Goal: Contribute content: Contribute content

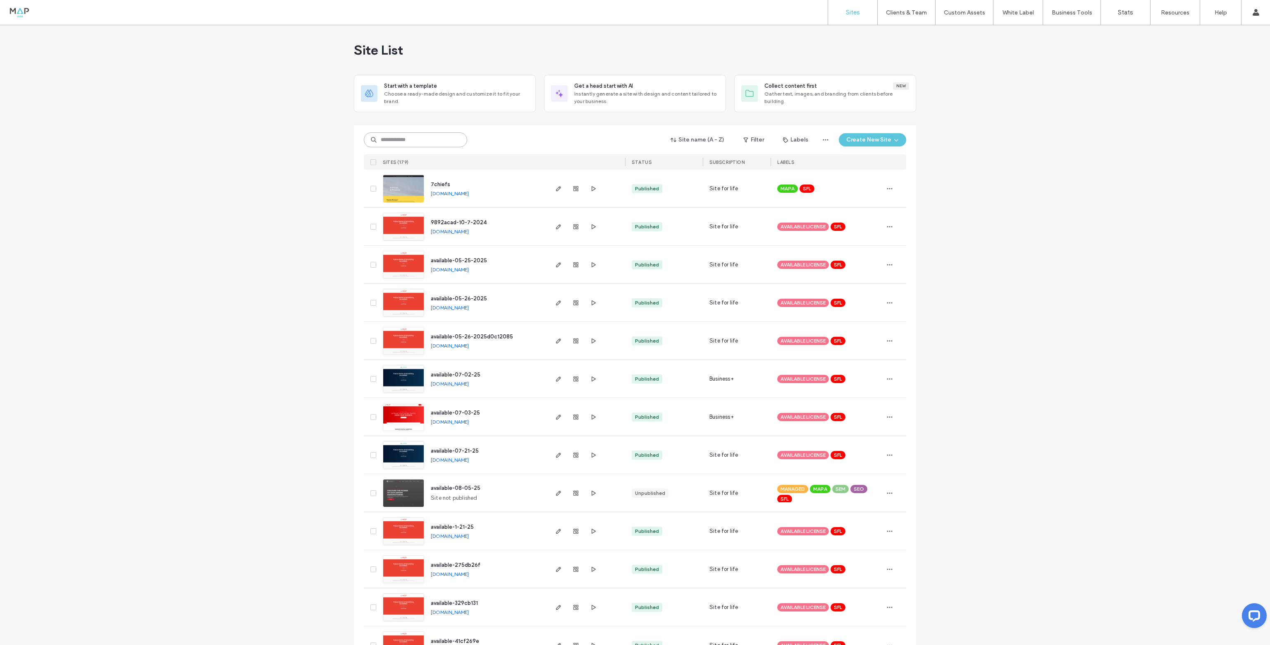
click at [411, 143] on input at bounding box center [415, 139] width 103 height 15
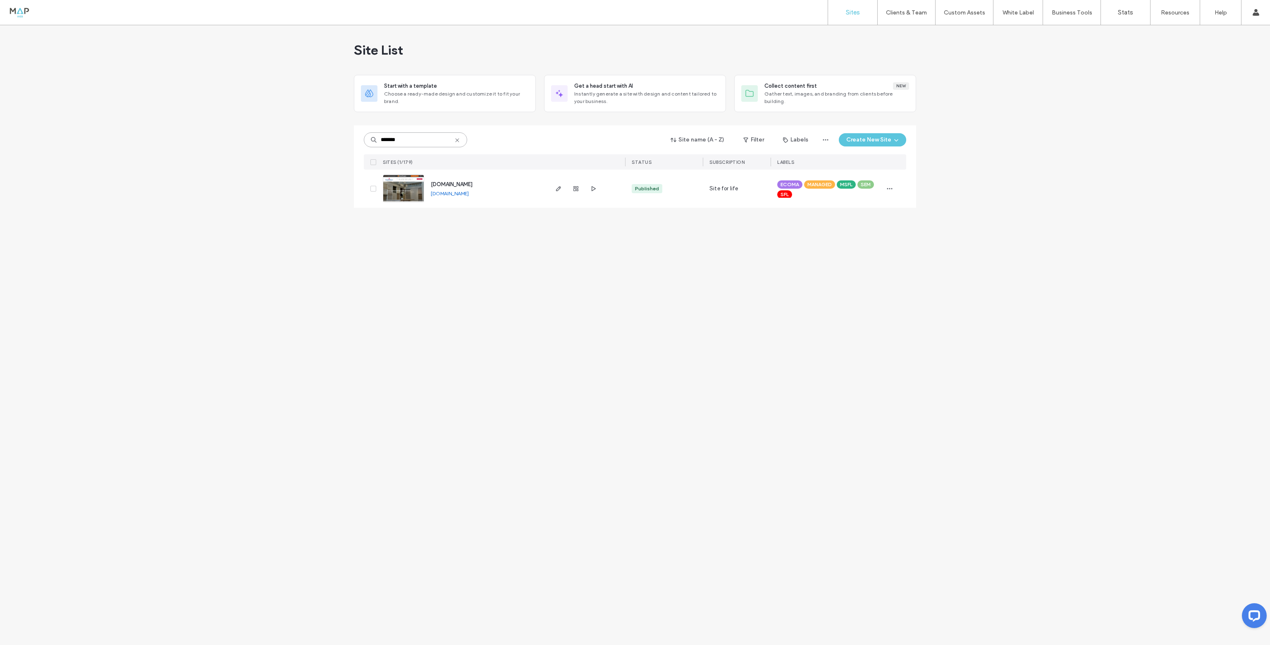
type input "*******"
click at [398, 177] on img at bounding box center [403, 203] width 41 height 56
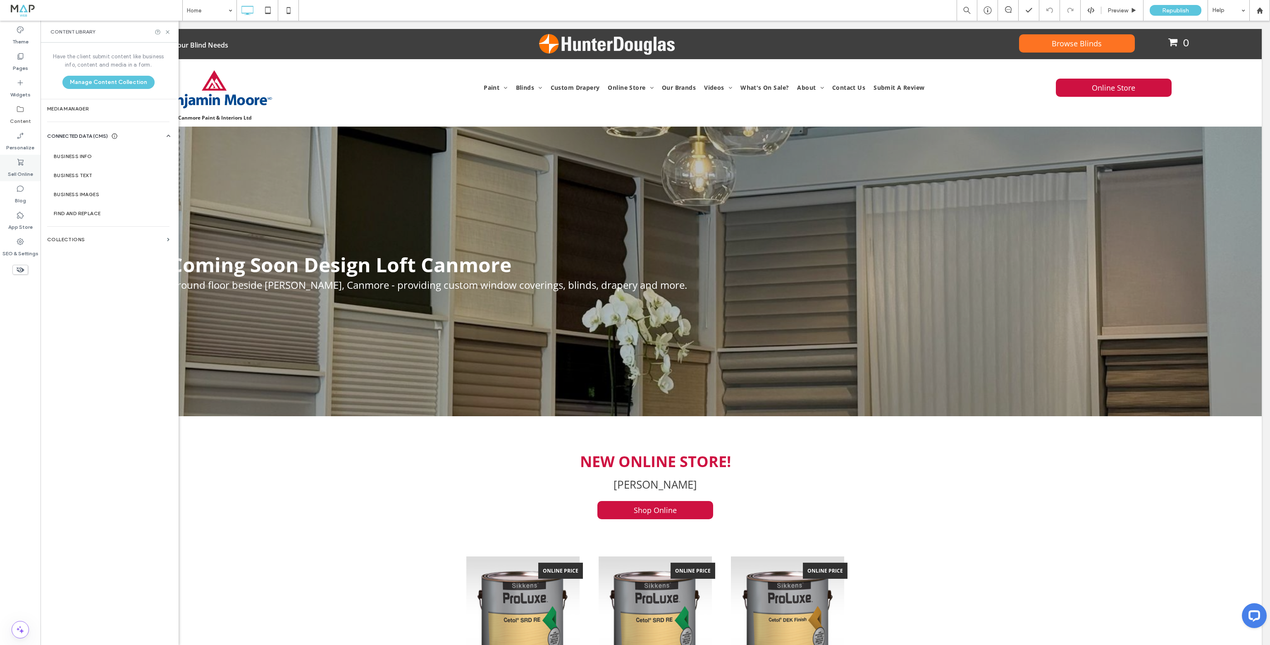
click at [26, 164] on div "Sell Online" at bounding box center [20, 168] width 41 height 26
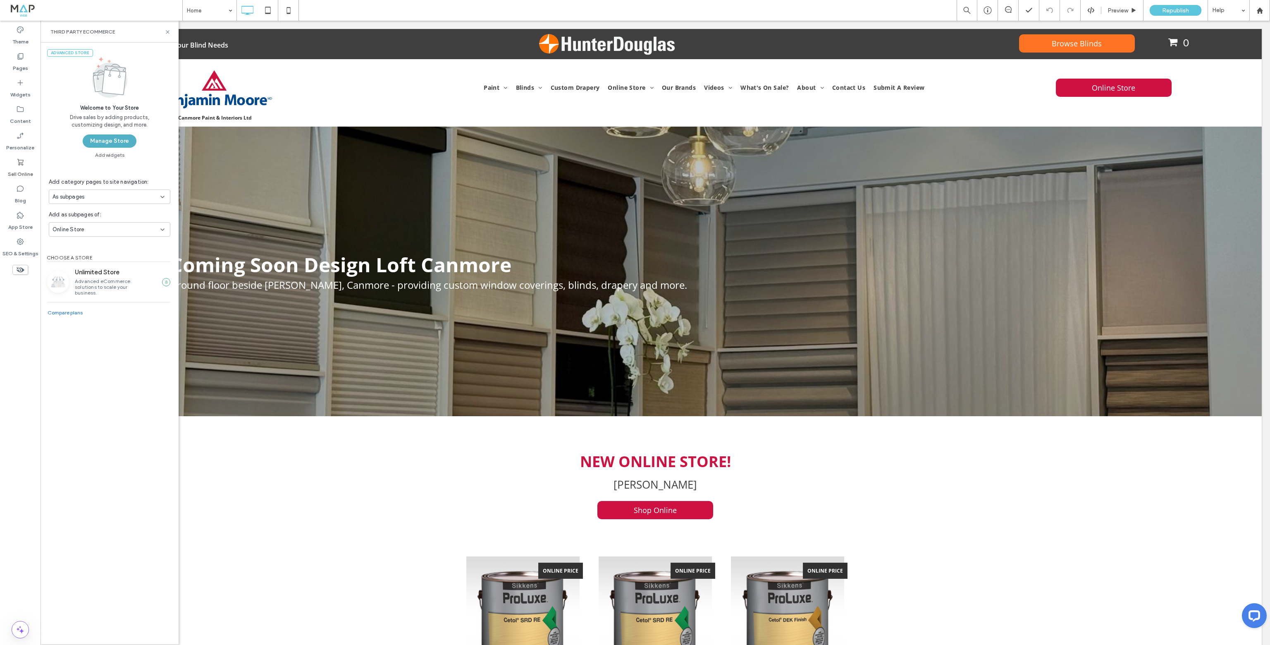
click at [105, 140] on button "Manage Store" at bounding box center [110, 140] width 54 height 13
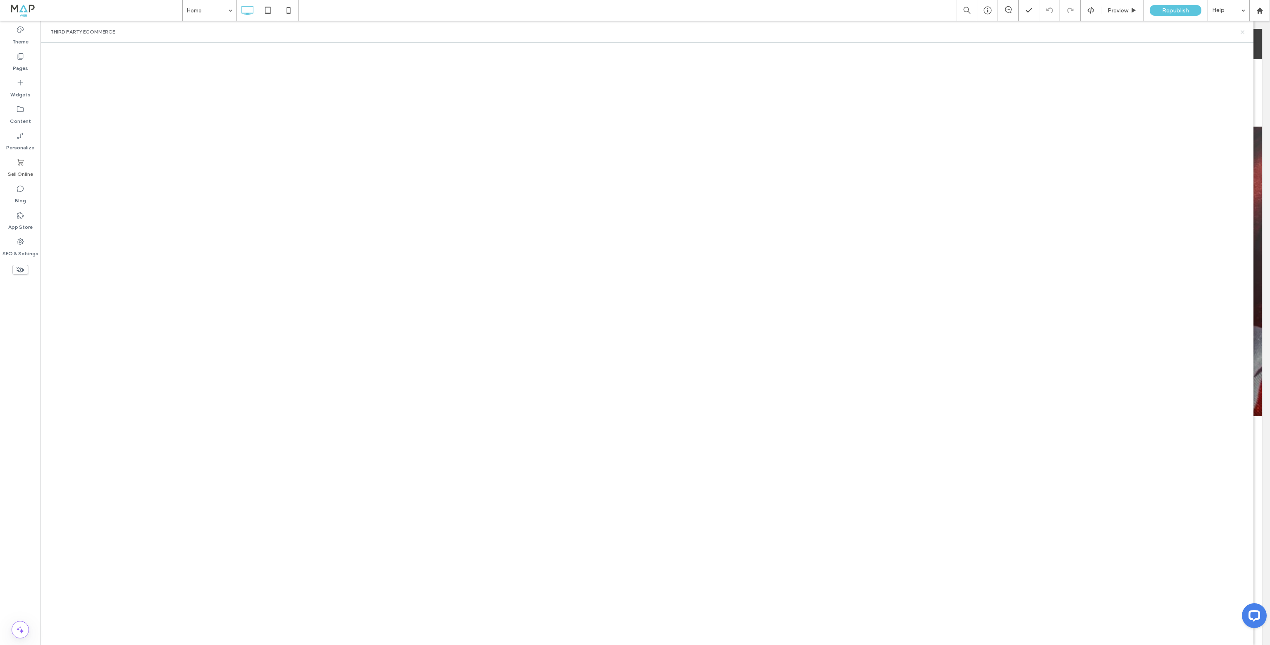
click at [1242, 31] on use at bounding box center [1242, 31] width 3 height 3
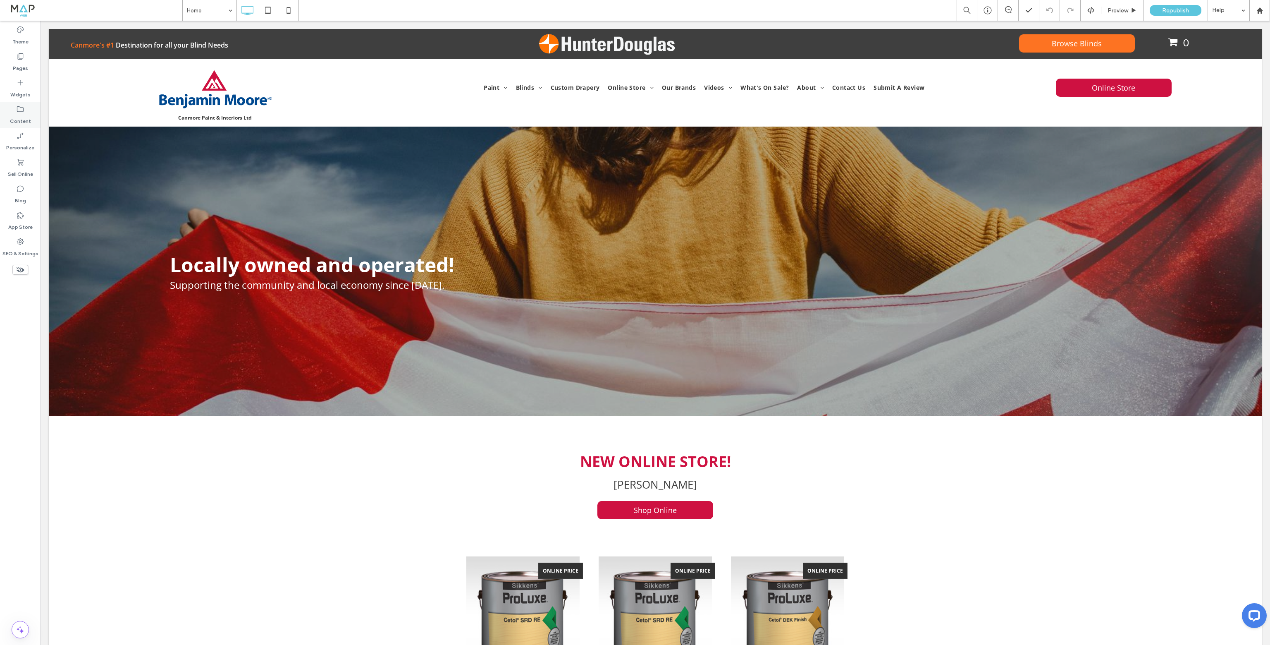
click at [17, 115] on label "Content" at bounding box center [20, 119] width 21 height 12
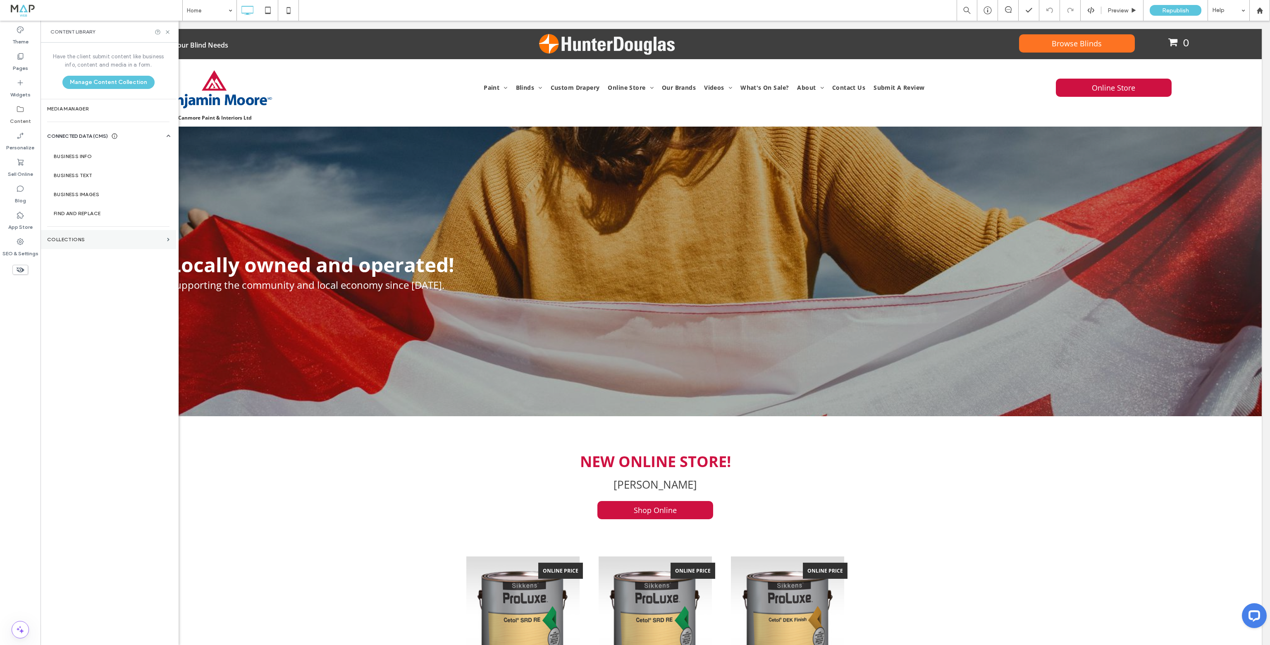
click at [76, 243] on section "Collections" at bounding box center [109, 239] width 136 height 19
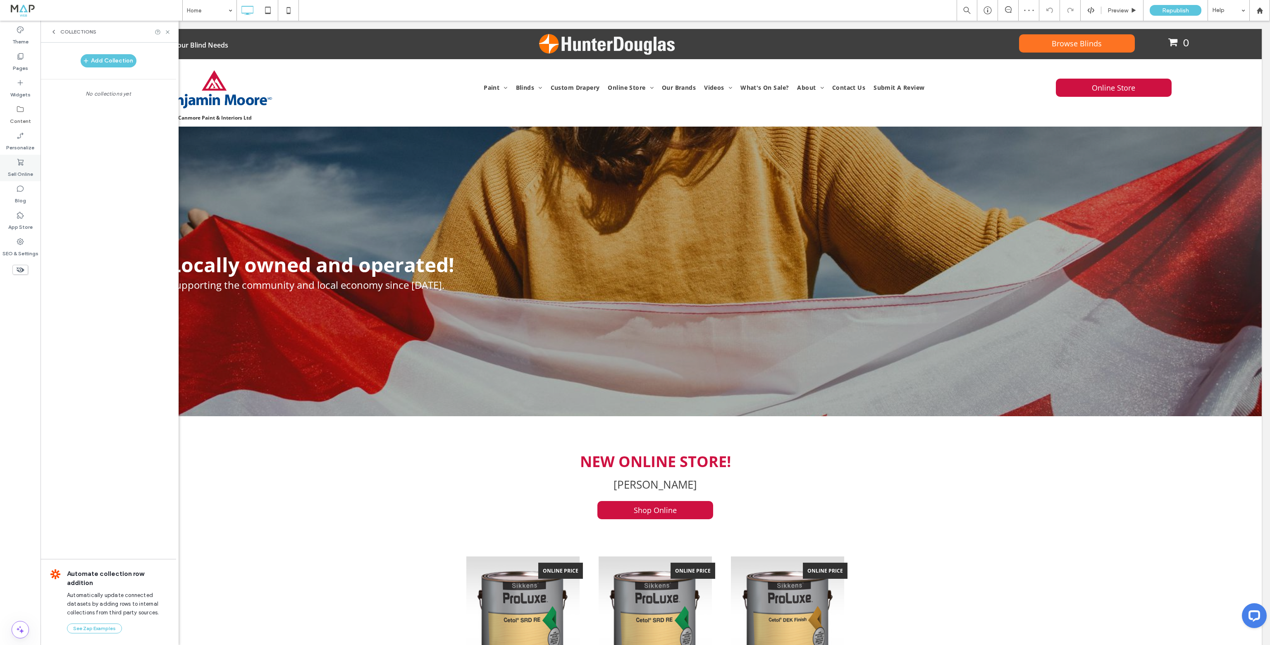
click at [20, 165] on icon at bounding box center [20, 162] width 8 height 8
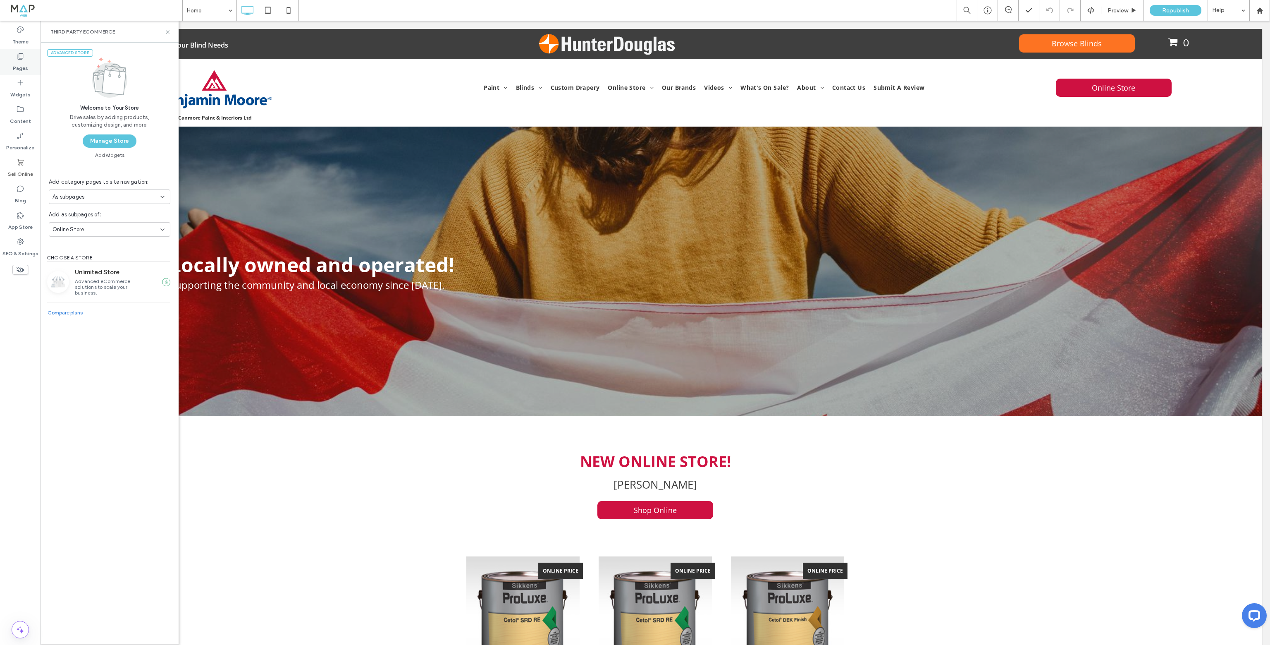
click at [21, 62] on label "Pages" at bounding box center [20, 66] width 15 height 12
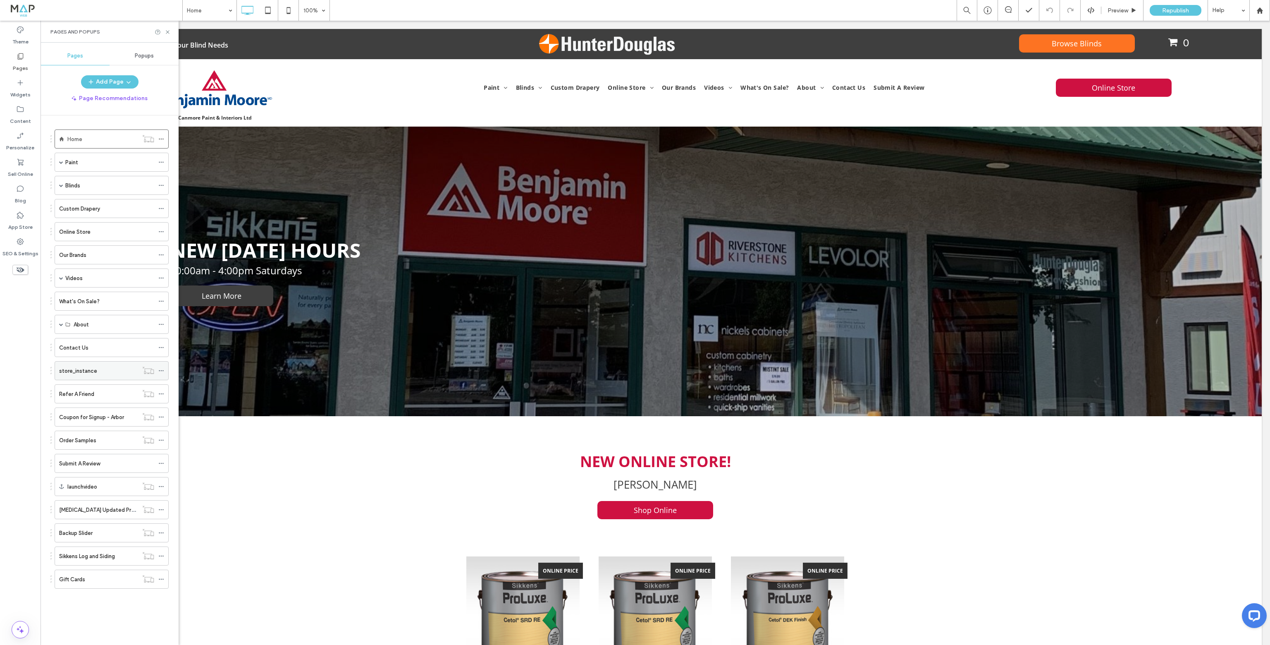
click at [71, 368] on label "store_instance" at bounding box center [78, 370] width 38 height 14
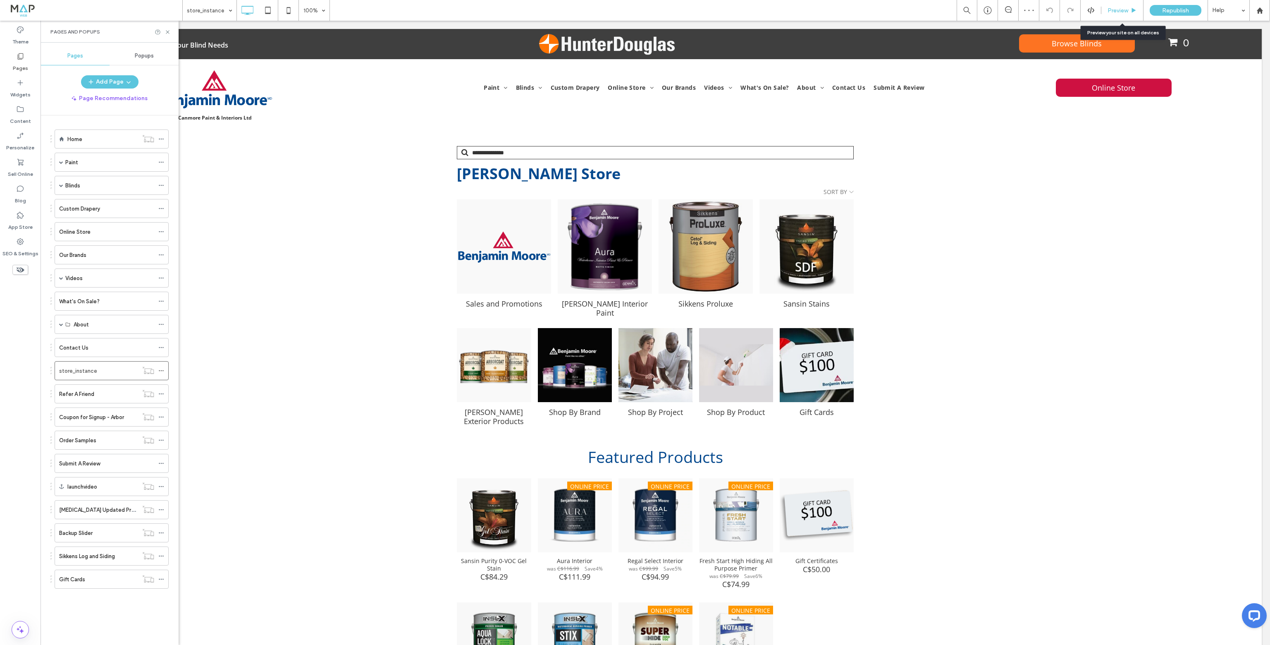
click at [1121, 8] on span "Preview" at bounding box center [1118, 10] width 21 height 7
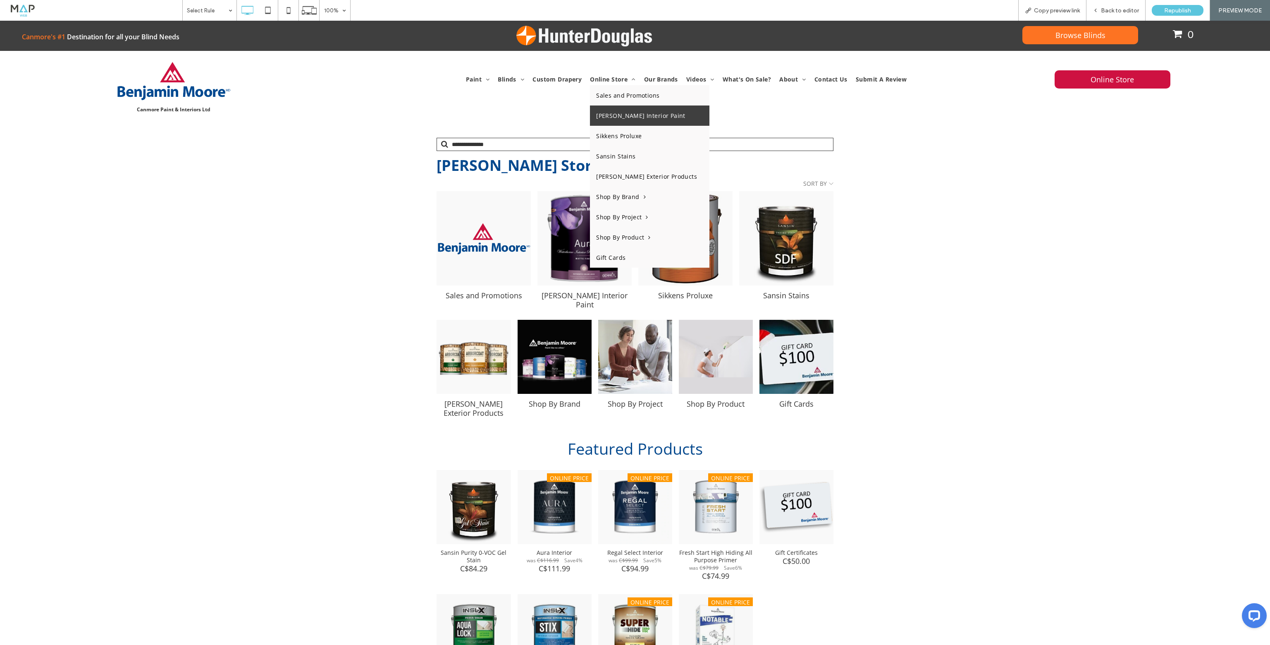
click at [619, 119] on span "Benjamin Moore Interior Paint" at bounding box center [640, 116] width 89 height 8
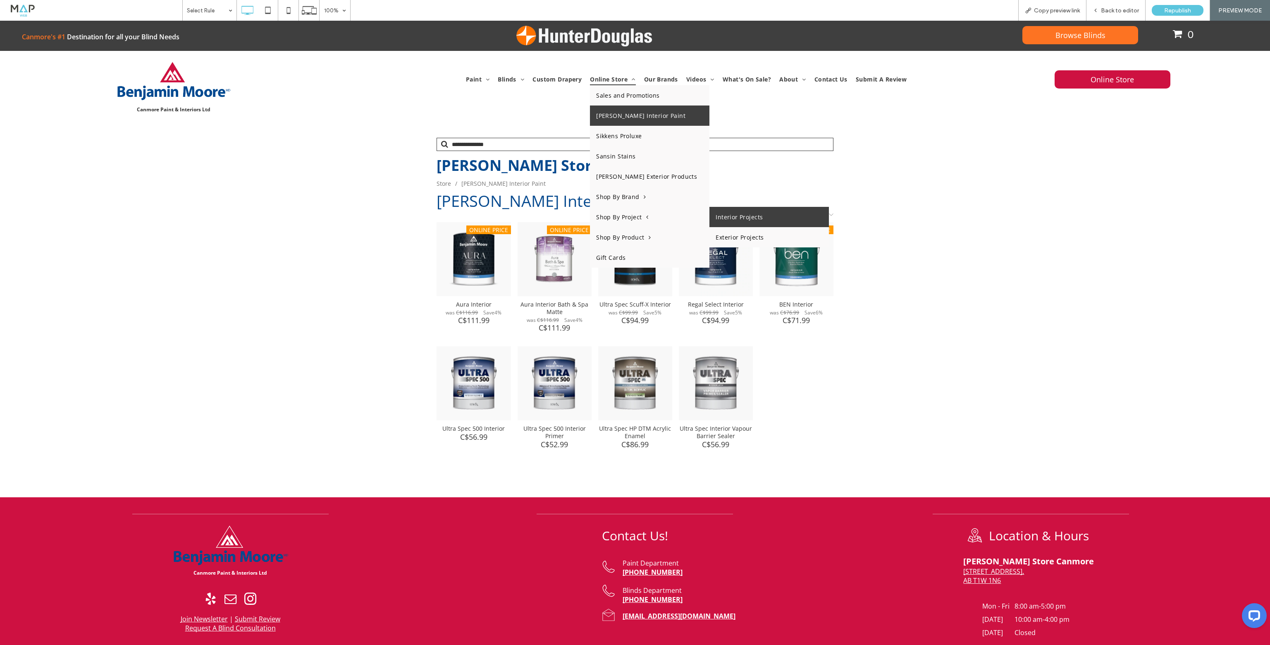
click at [733, 215] on link "Interior Projects" at bounding box center [770, 217] width 120 height 20
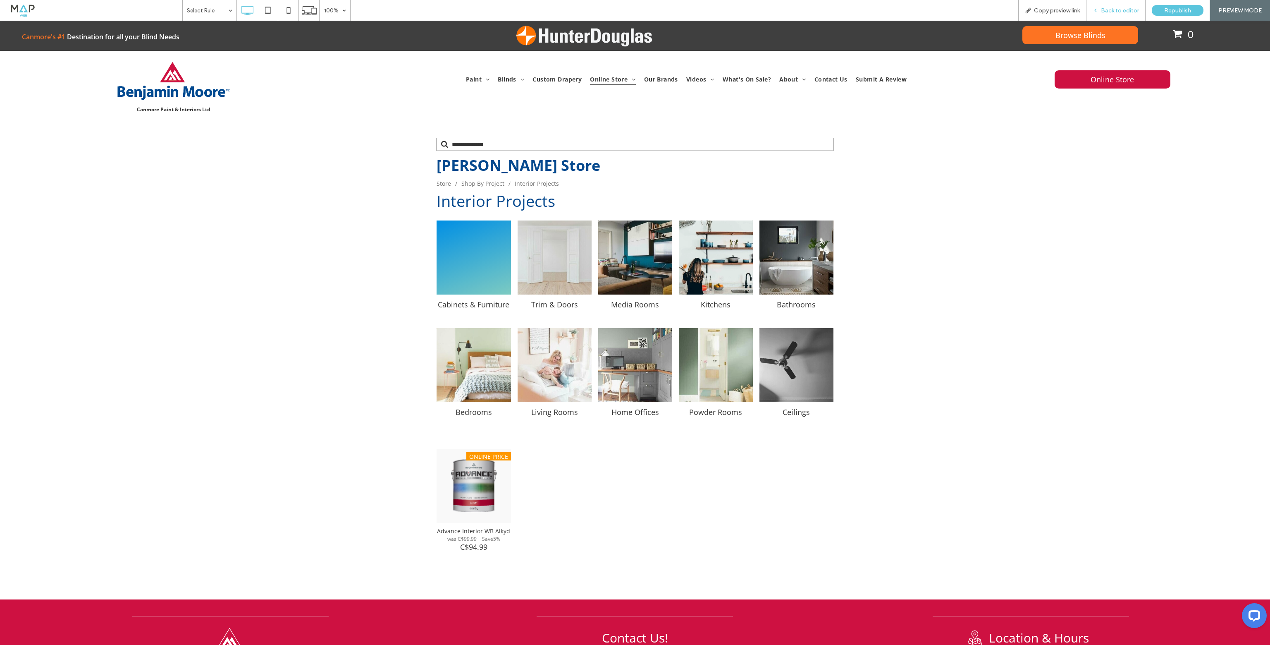
click at [1116, 10] on span "Back to editor" at bounding box center [1120, 10] width 38 height 7
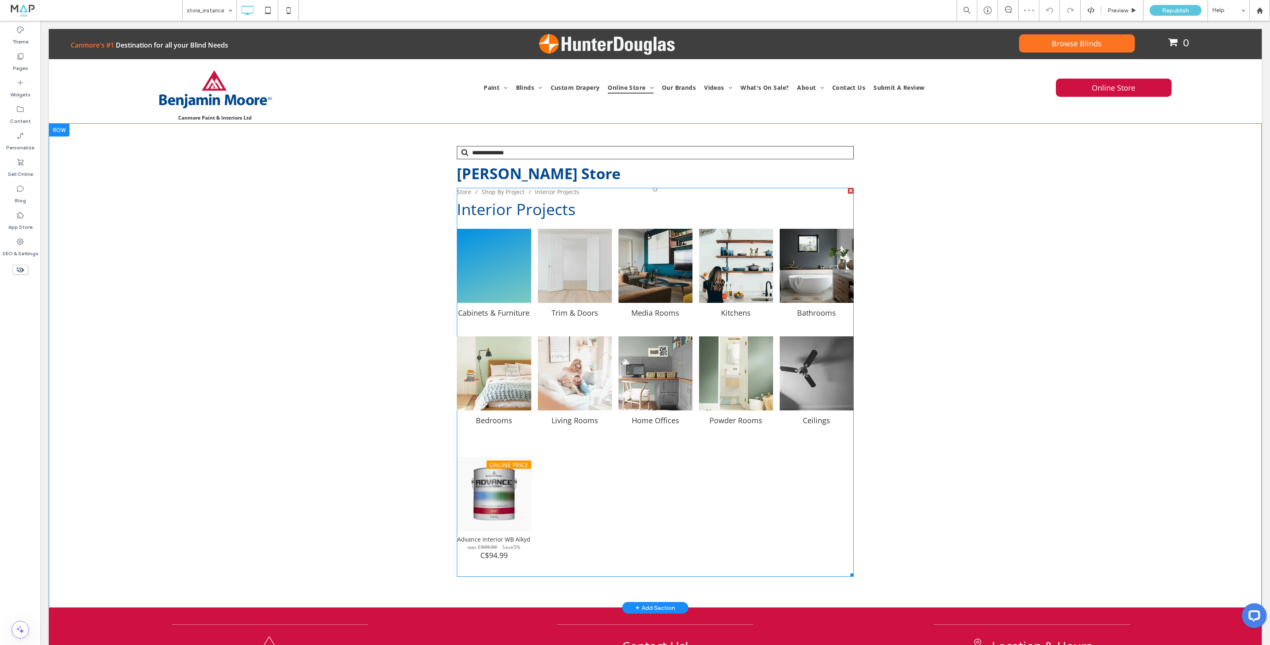
click at [501, 481] on span at bounding box center [655, 382] width 397 height 389
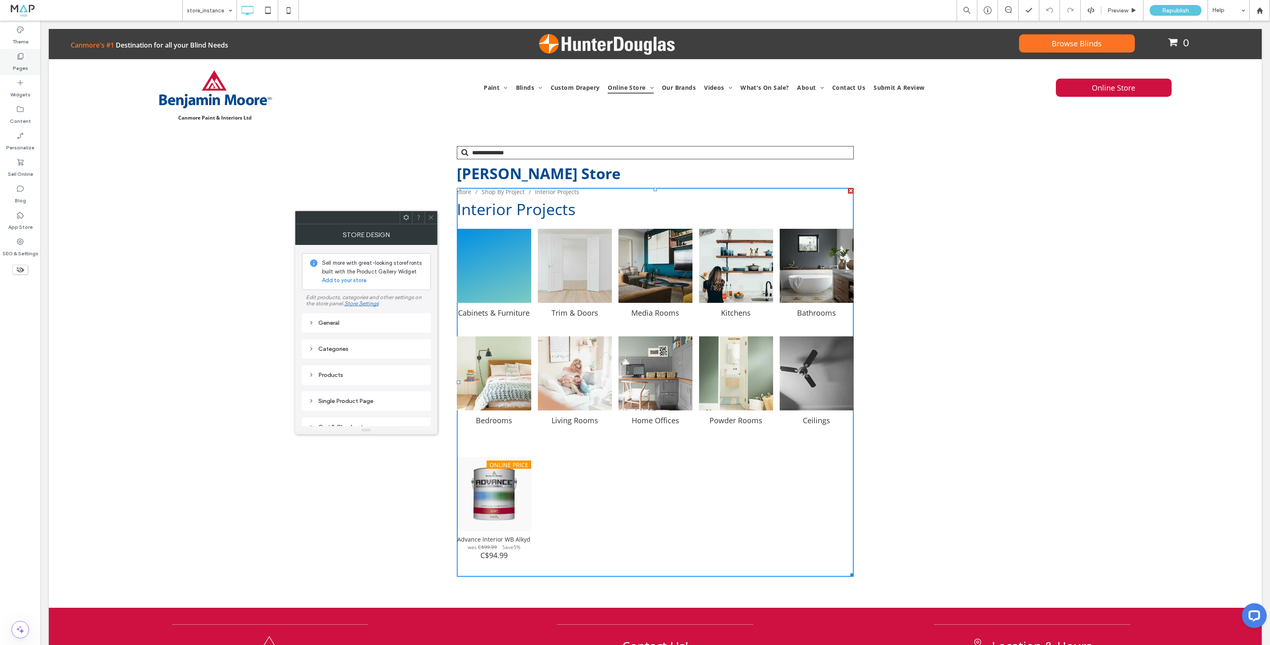
click at [22, 65] on label "Pages" at bounding box center [20, 66] width 15 height 12
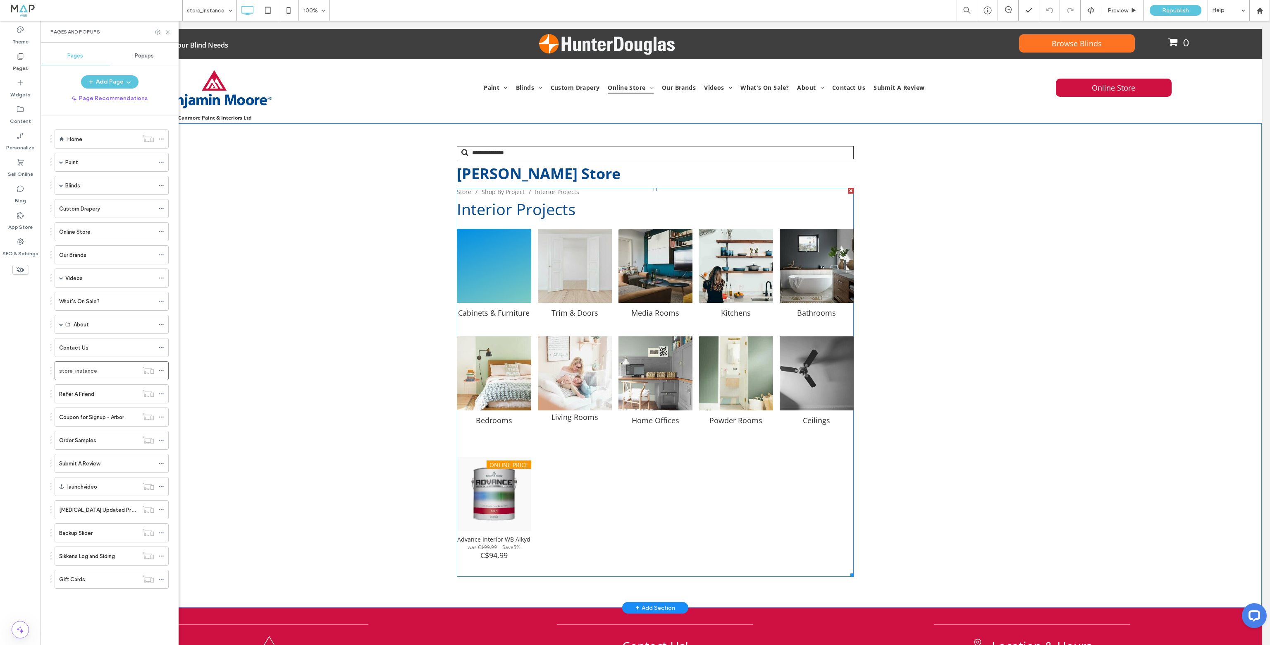
click div "Living Rooms"
click div "Store / Shop By Project / Interior Projects"
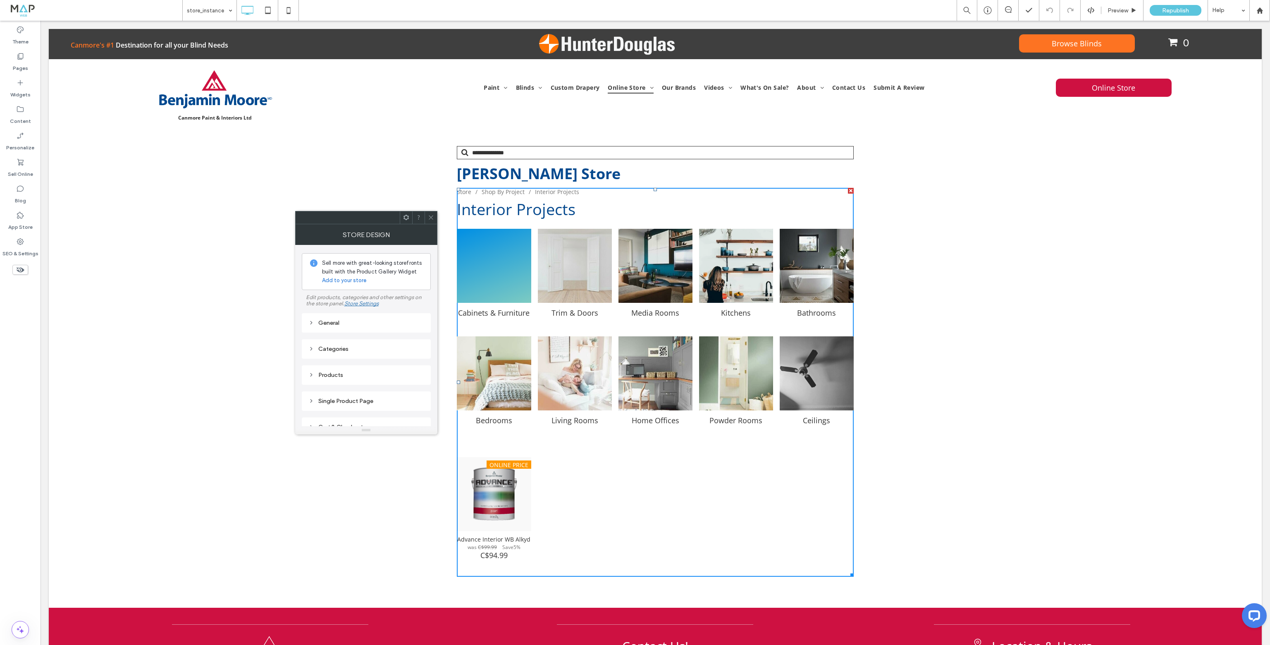
click at [346, 277] on link "Add to your store" at bounding box center [344, 280] width 44 height 8
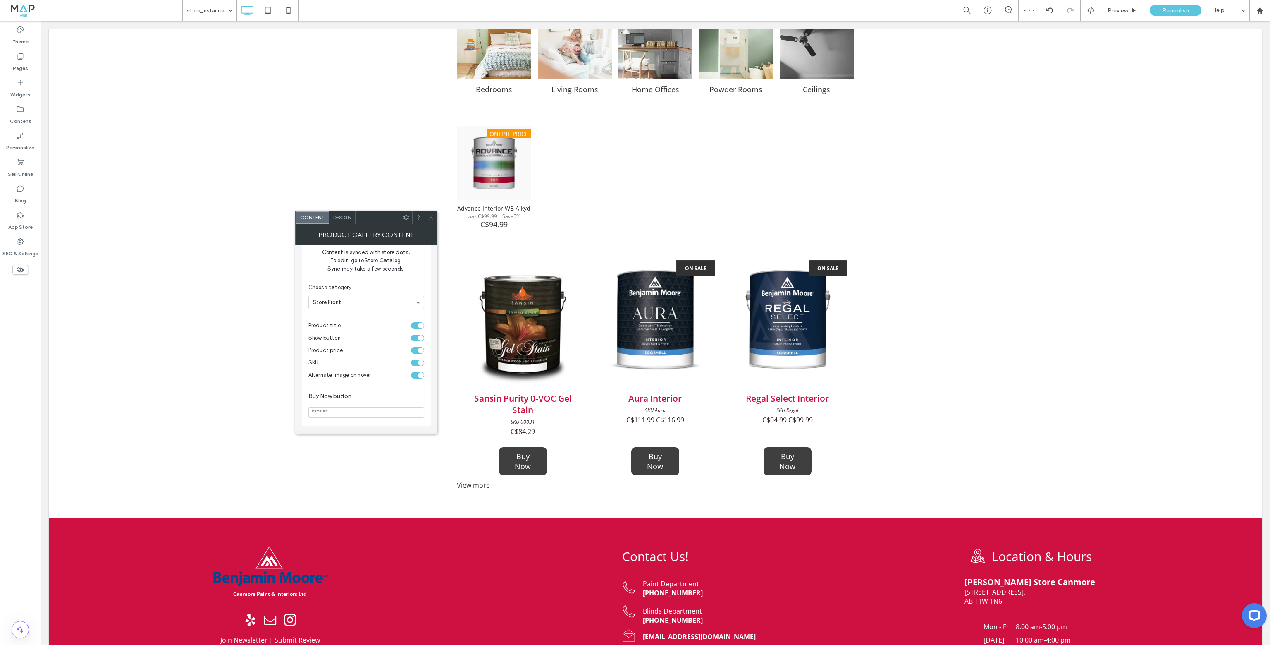
scroll to position [124, 0]
click at [429, 213] on span at bounding box center [431, 217] width 6 height 12
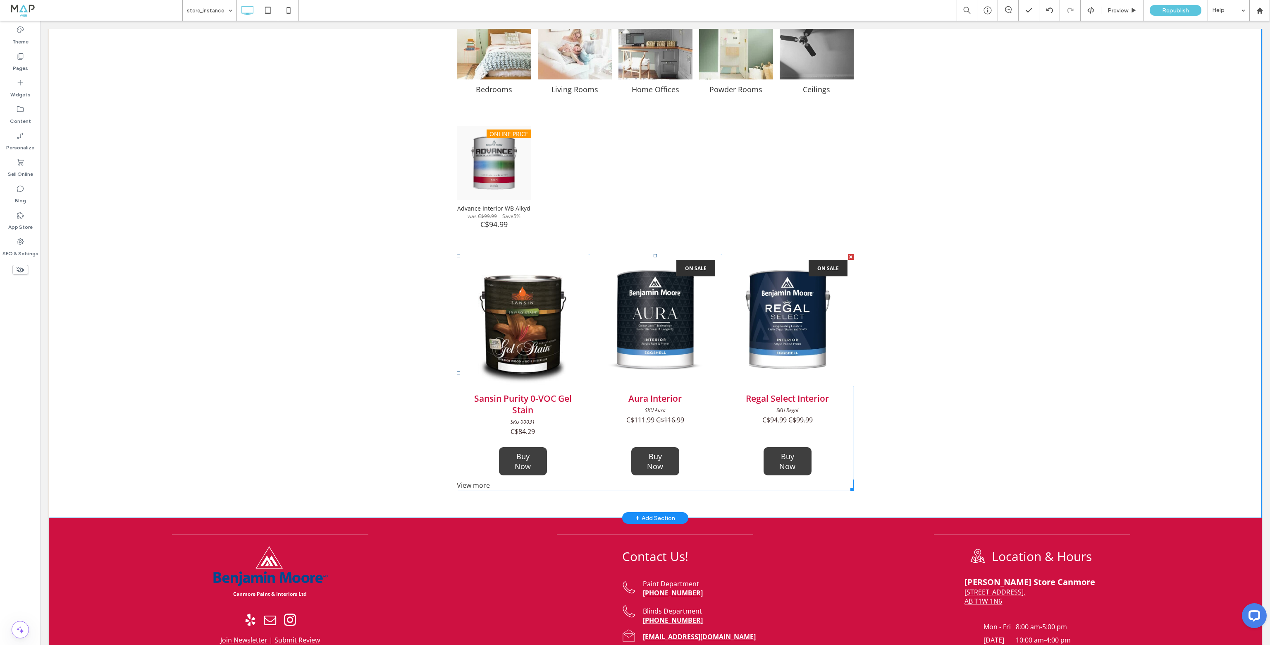
click at [691, 388] on link "Aura Interior SKU Aura C$111.99 C$116.99" at bounding box center [655, 414] width 120 height 57
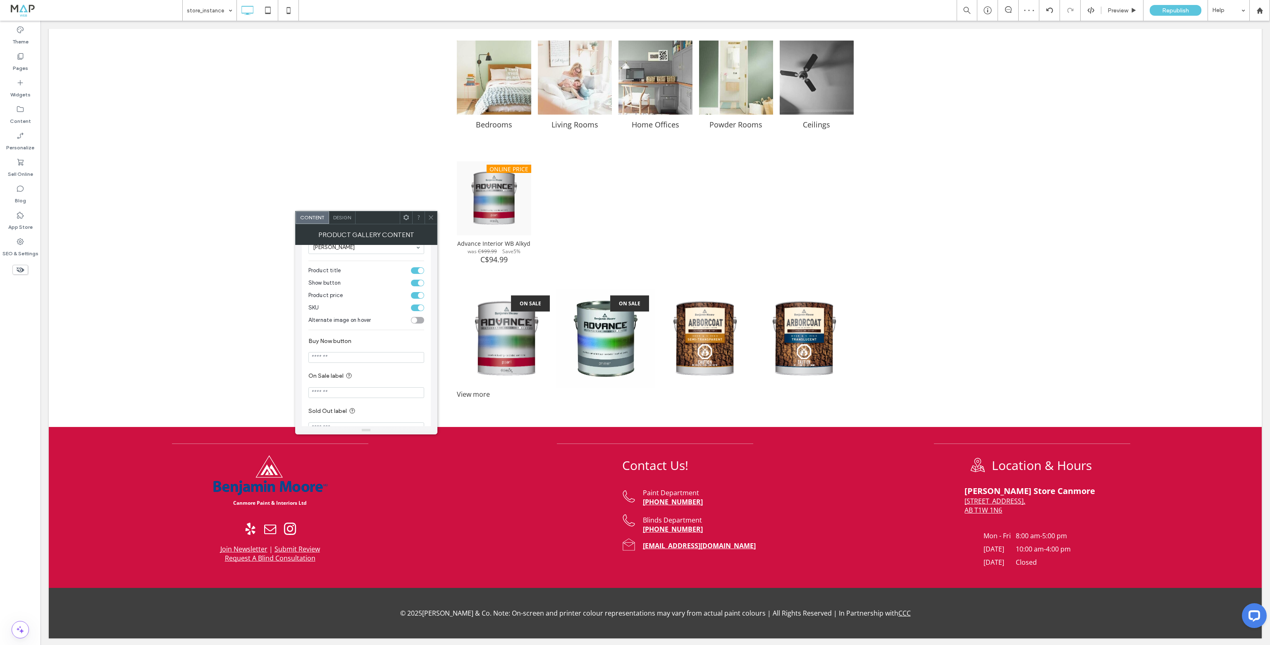
scroll to position [136, 0]
click at [428, 215] on icon at bounding box center [431, 217] width 6 height 6
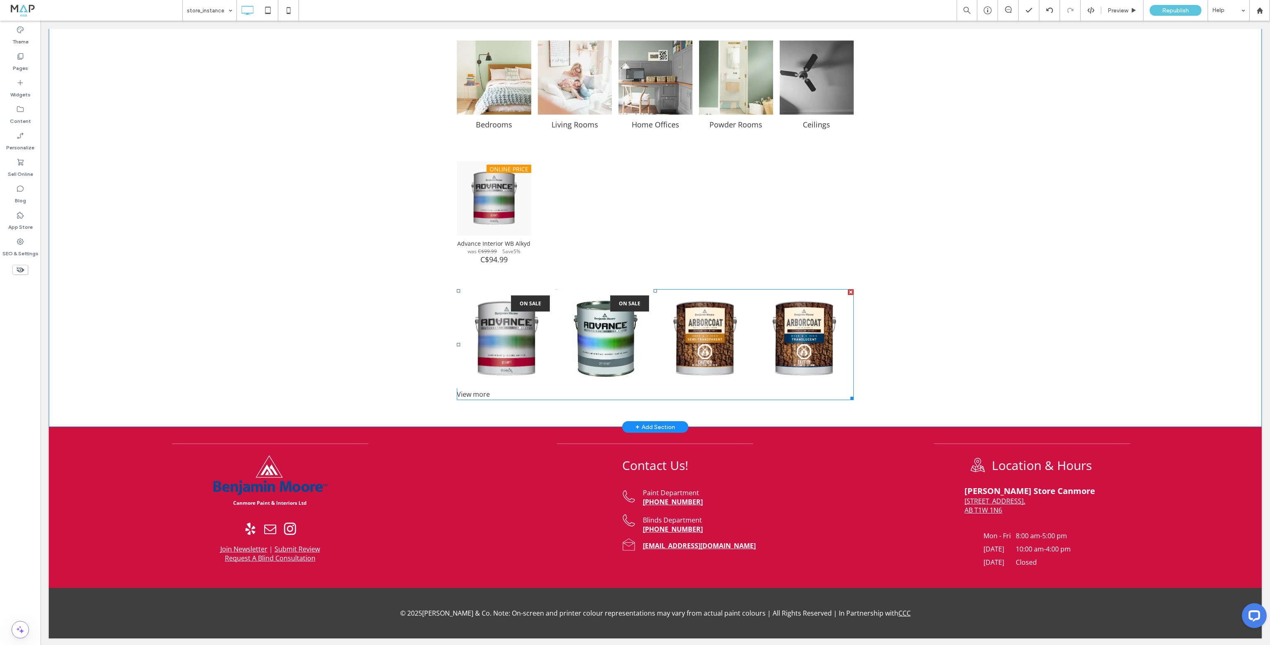
click at [848, 291] on div at bounding box center [851, 292] width 6 height 6
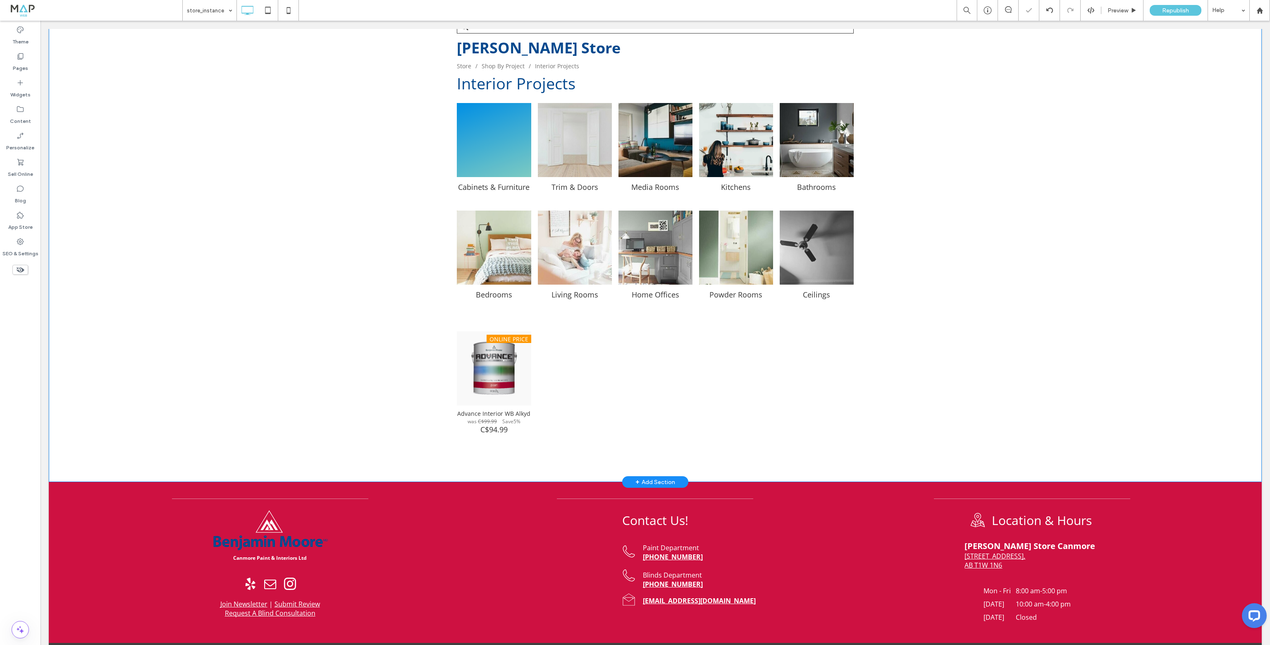
scroll to position [98, 0]
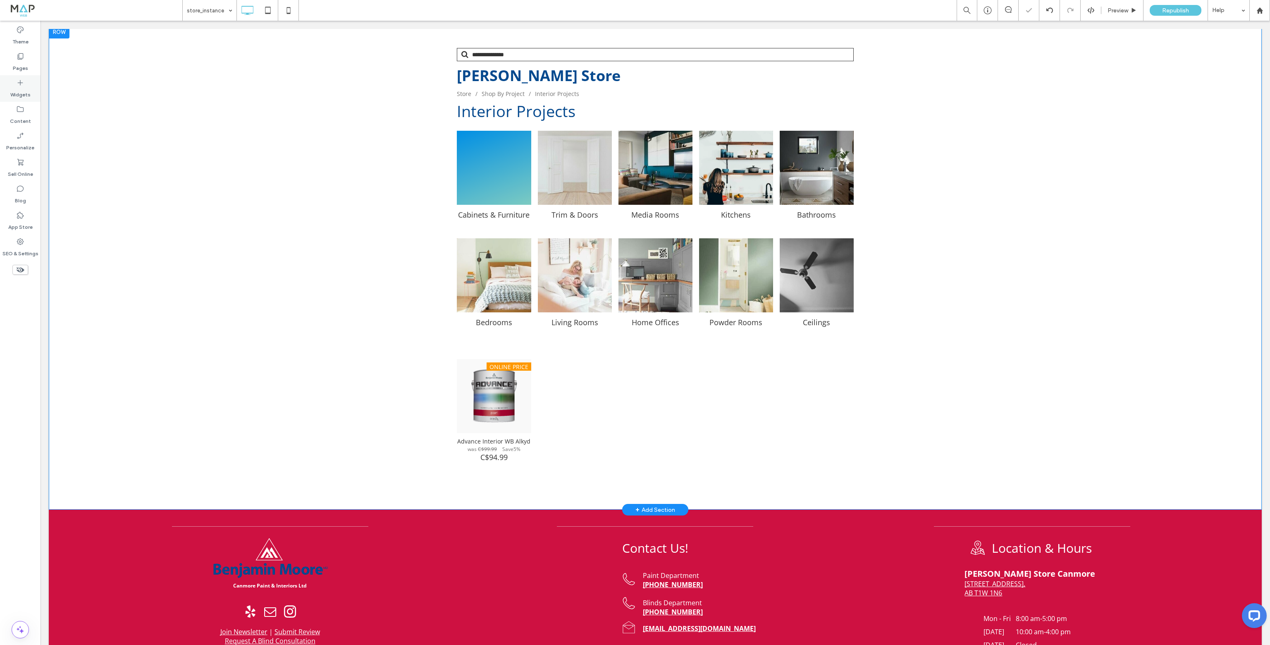
drag, startPoint x: 22, startPoint y: 66, endPoint x: 26, endPoint y: 86, distance: 19.9
click at [22, 67] on label "Pages" at bounding box center [20, 66] width 15 height 12
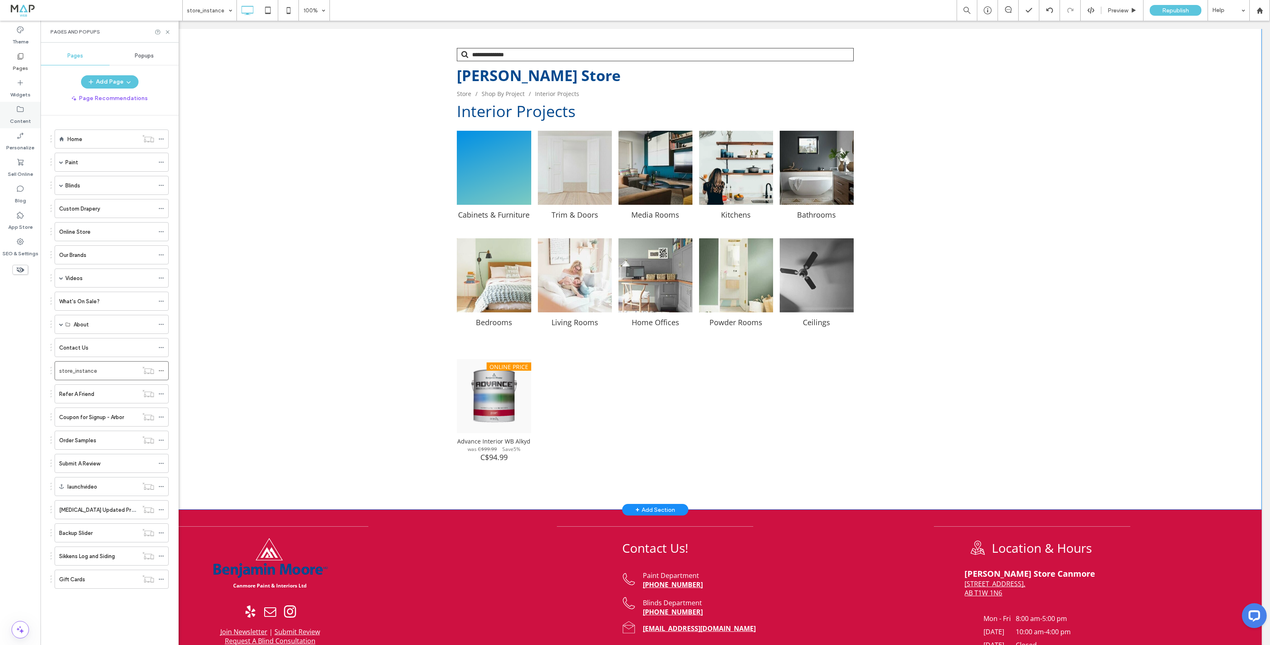
click at [19, 110] on icon at bounding box center [20, 109] width 8 height 8
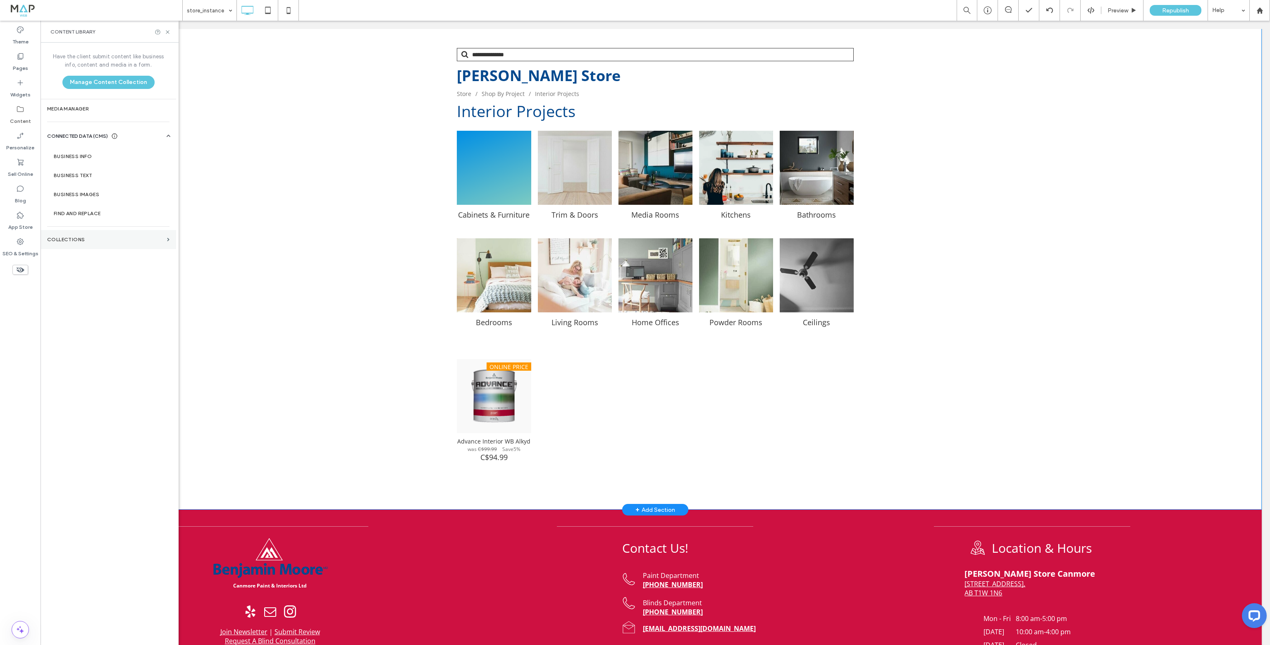
click at [78, 234] on section "Collections" at bounding box center [109, 239] width 136 height 19
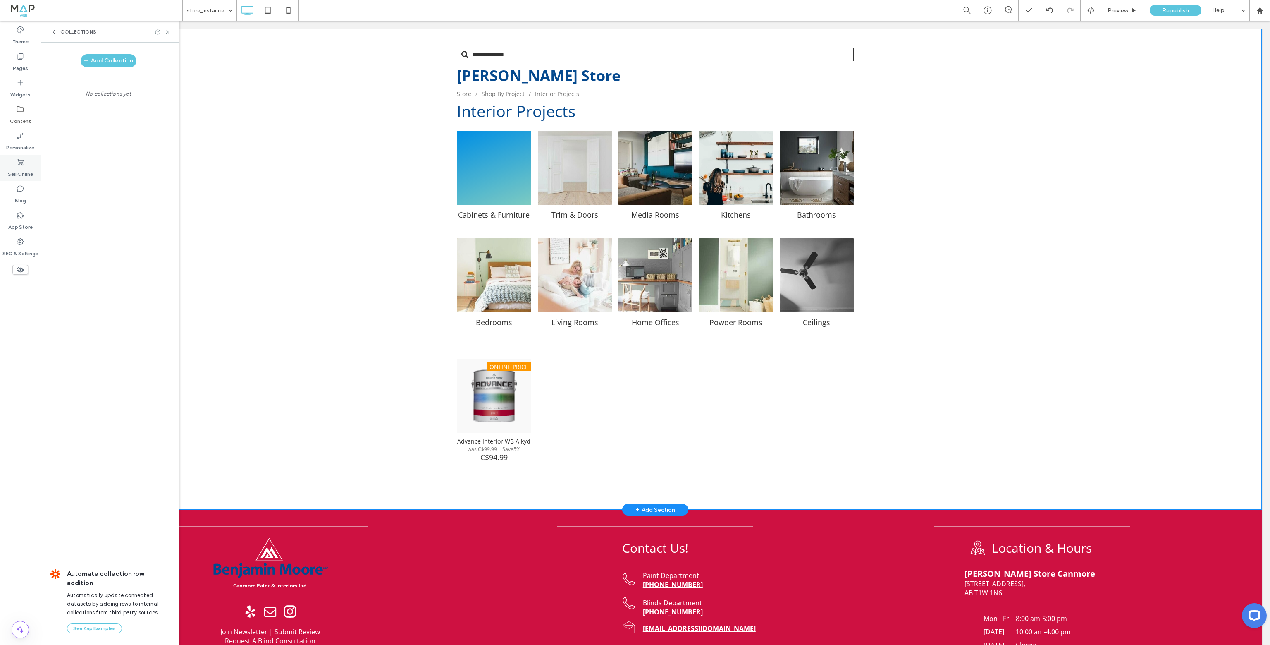
click at [26, 165] on div "Sell Online" at bounding box center [20, 168] width 41 height 26
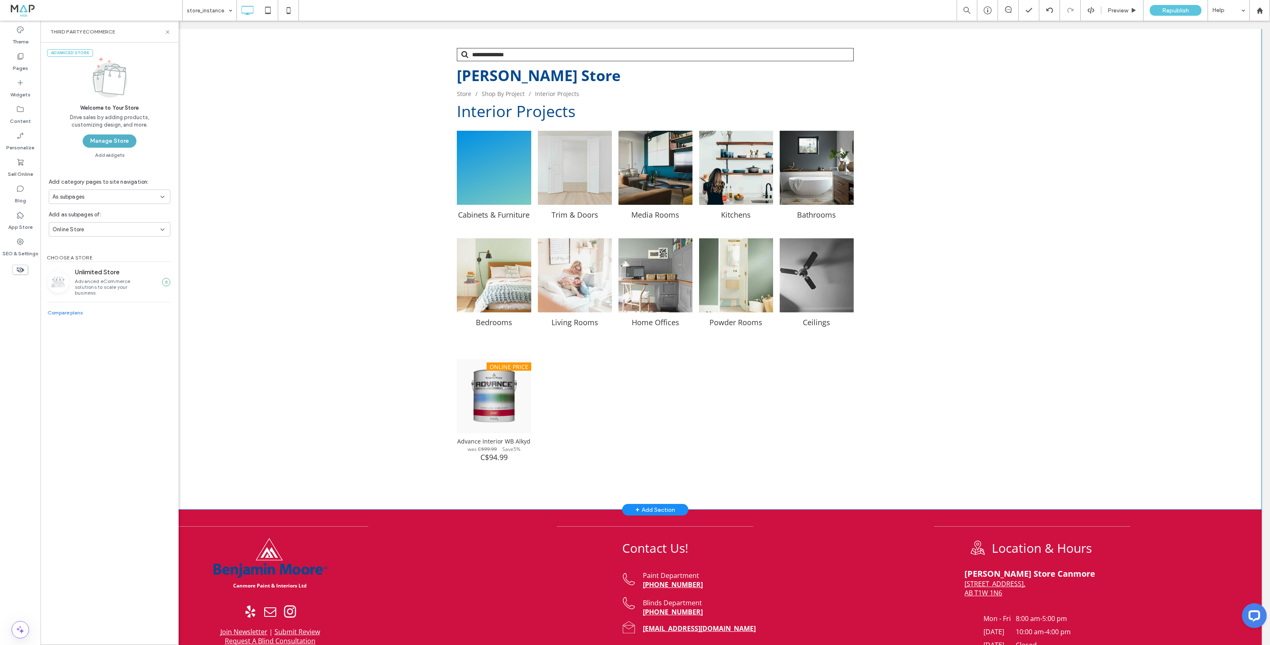
click at [112, 137] on button "Manage Store" at bounding box center [110, 140] width 54 height 13
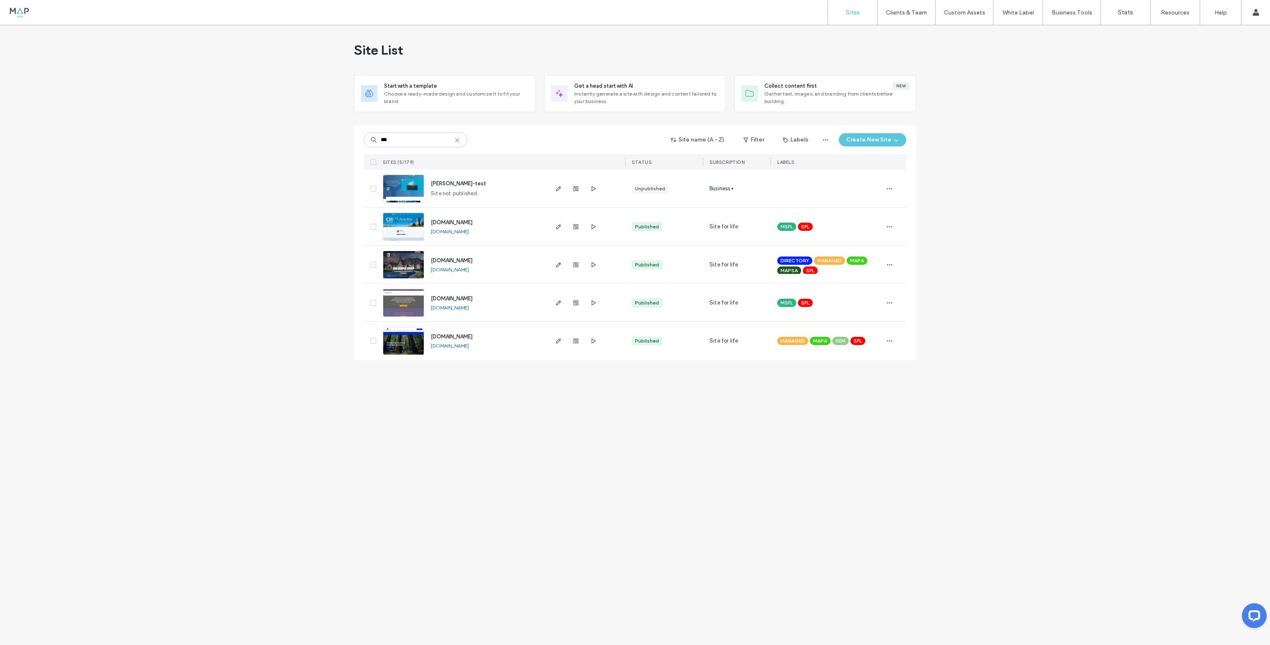
type input "***"
click at [406, 341] on img at bounding box center [403, 355] width 41 height 56
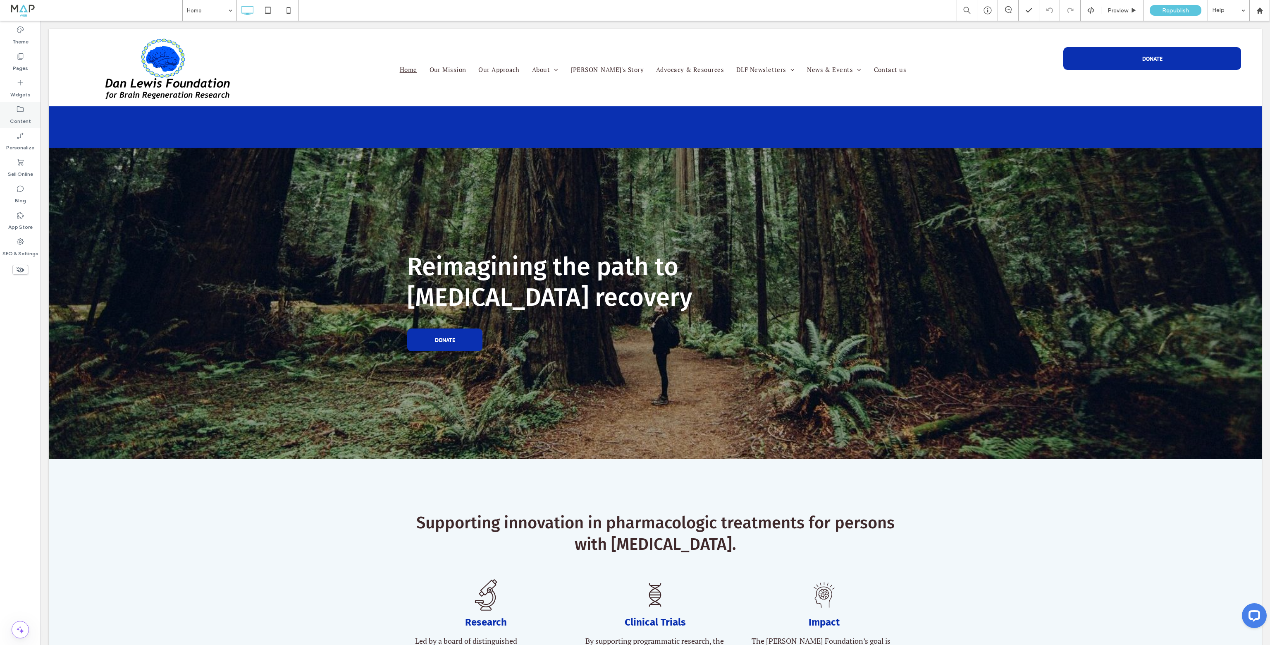
click at [28, 122] on label "Content" at bounding box center [20, 119] width 21 height 12
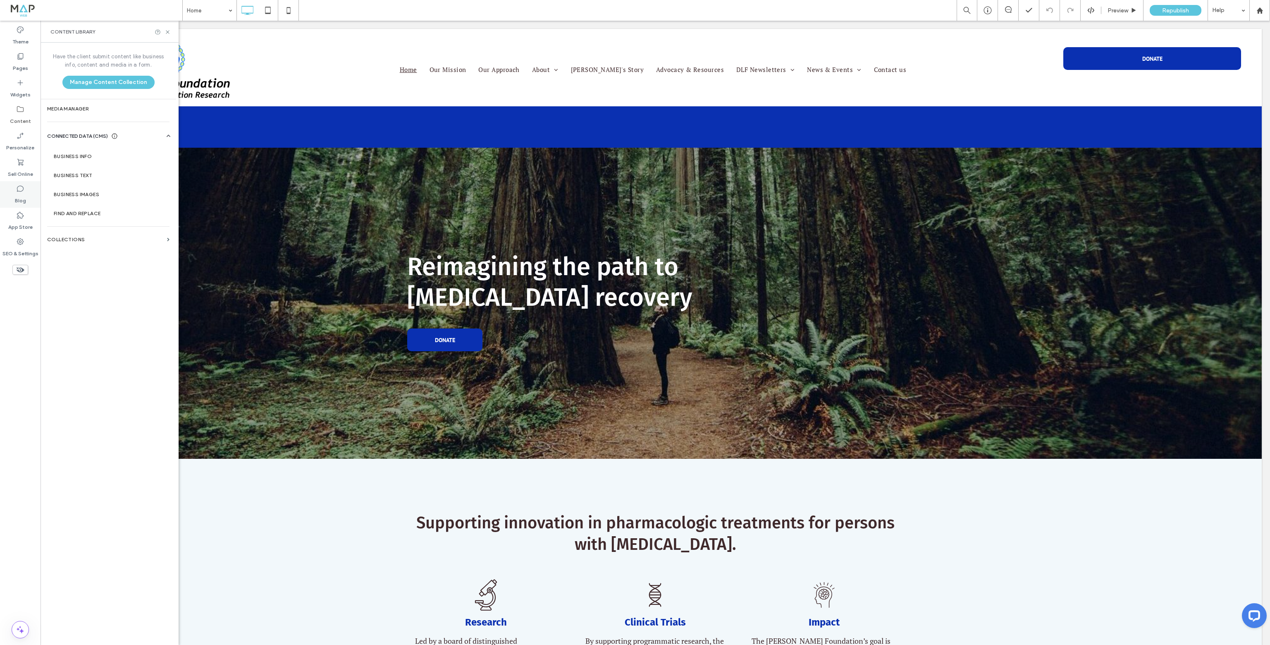
click at [25, 204] on div "Blog" at bounding box center [20, 194] width 41 height 26
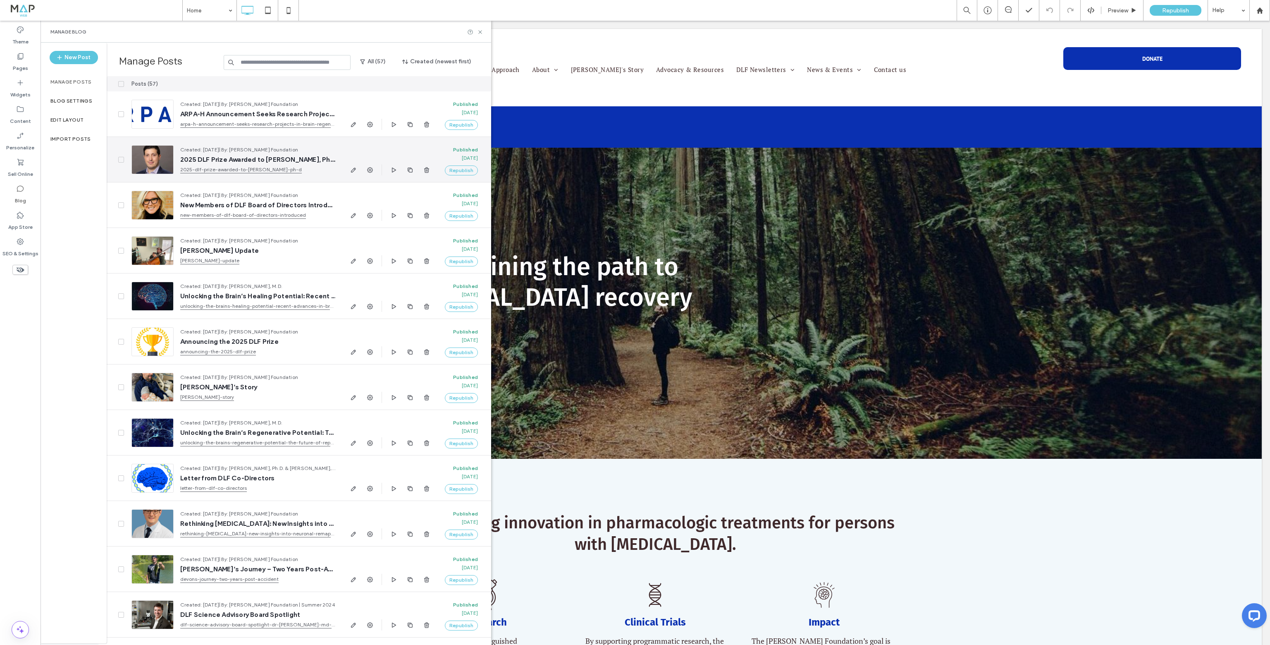
click at [161, 152] on div at bounding box center [152, 159] width 42 height 29
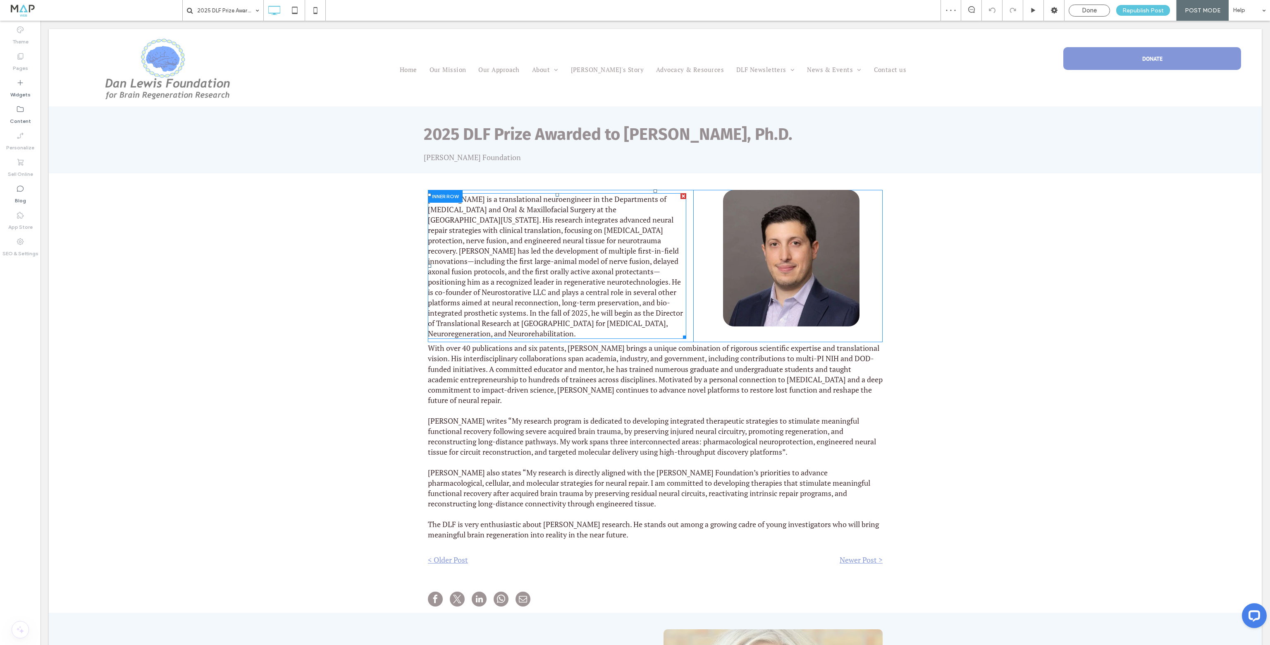
click at [433, 302] on span "Dr. Burrell is a translational neuroengineer in the Departments of Neurosurgery…" at bounding box center [555, 266] width 255 height 144
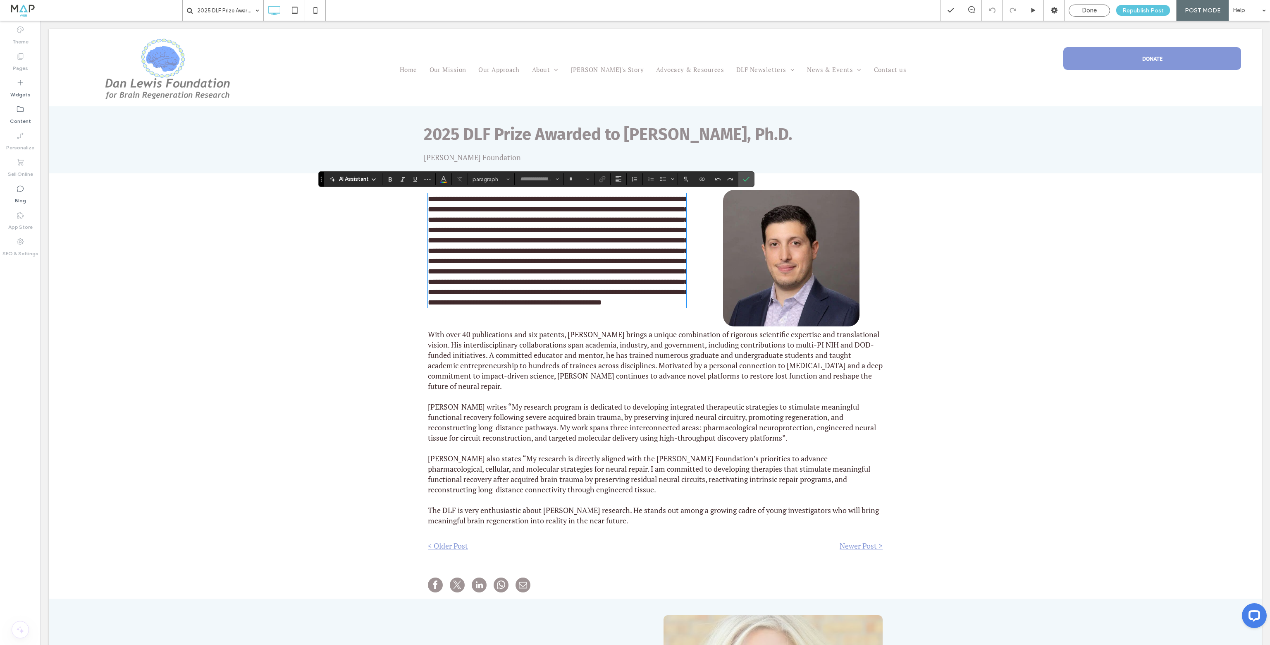
click at [582, 306] on span "**********" at bounding box center [558, 250] width 261 height 111
type input "********"
type input "**"
click at [609, 301] on span "**********" at bounding box center [558, 250] width 261 height 111
drag, startPoint x: 600, startPoint y: 302, endPoint x: 645, endPoint y: 324, distance: 50.3
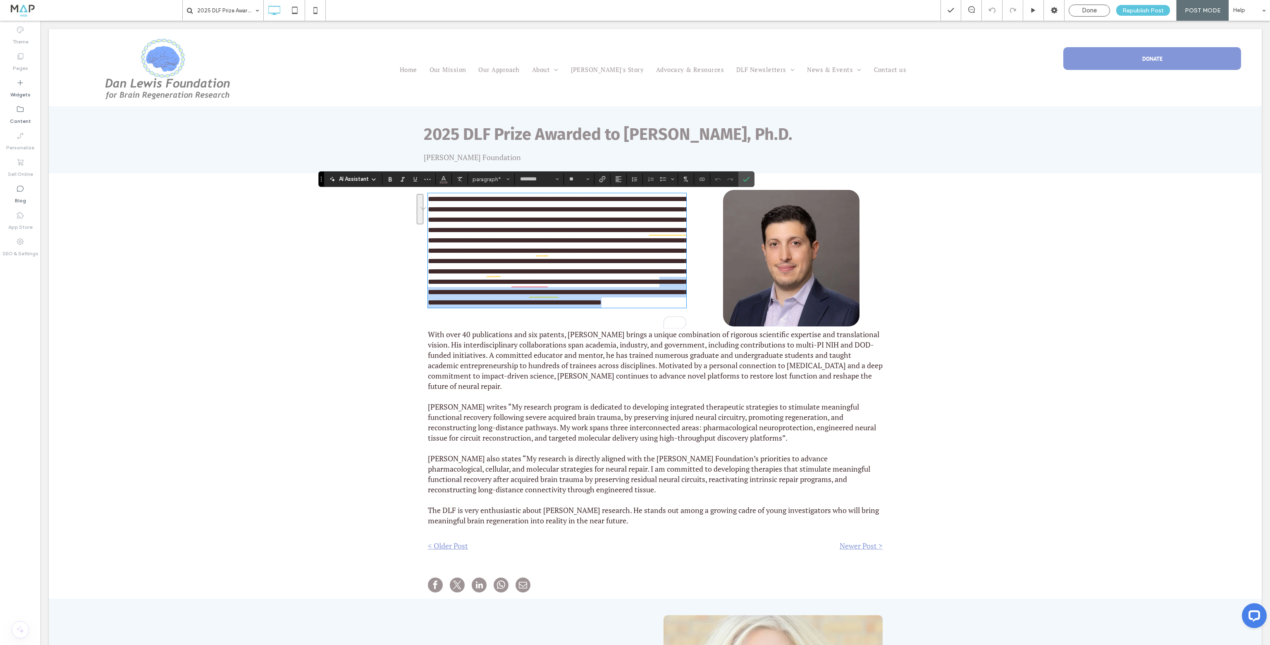
click at [645, 308] on p "**********" at bounding box center [557, 251] width 258 height 114
click at [815, 307] on img at bounding box center [791, 258] width 136 height 136
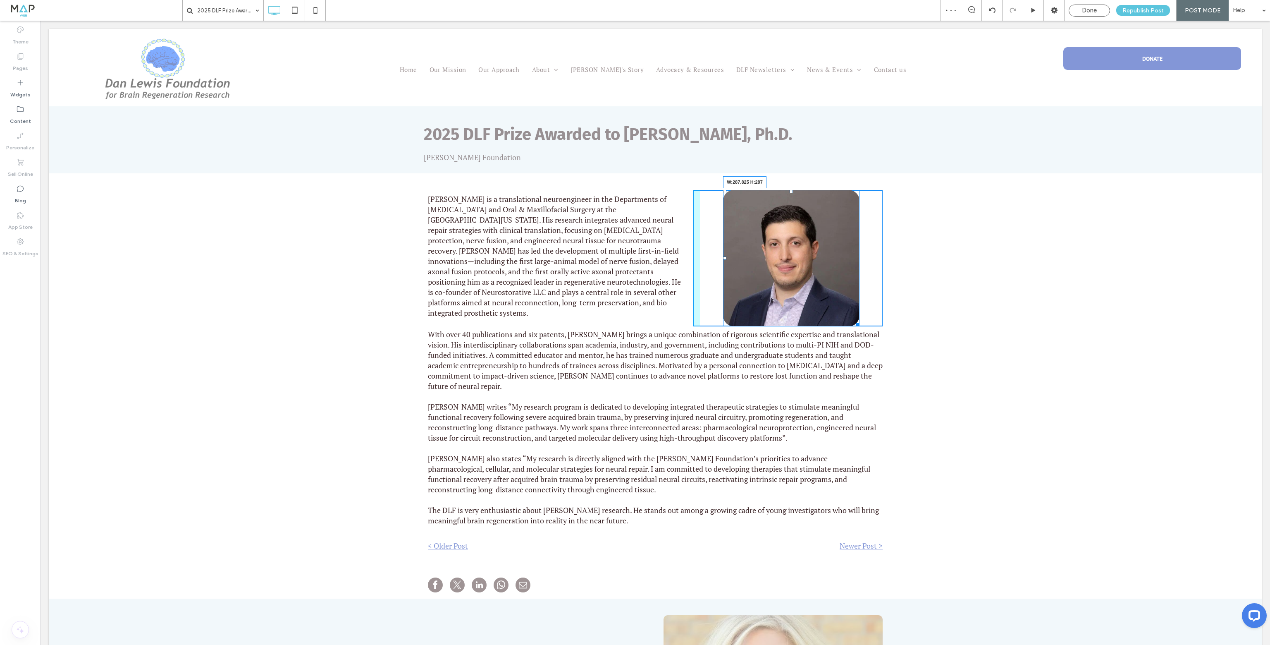
drag, startPoint x: 852, startPoint y: 321, endPoint x: 844, endPoint y: 314, distance: 11.1
click at [844, 314] on div "Dr. Burrell is a translational neuroengineer in the Departments of Neurosurgery…" at bounding box center [655, 377] width 455 height 375
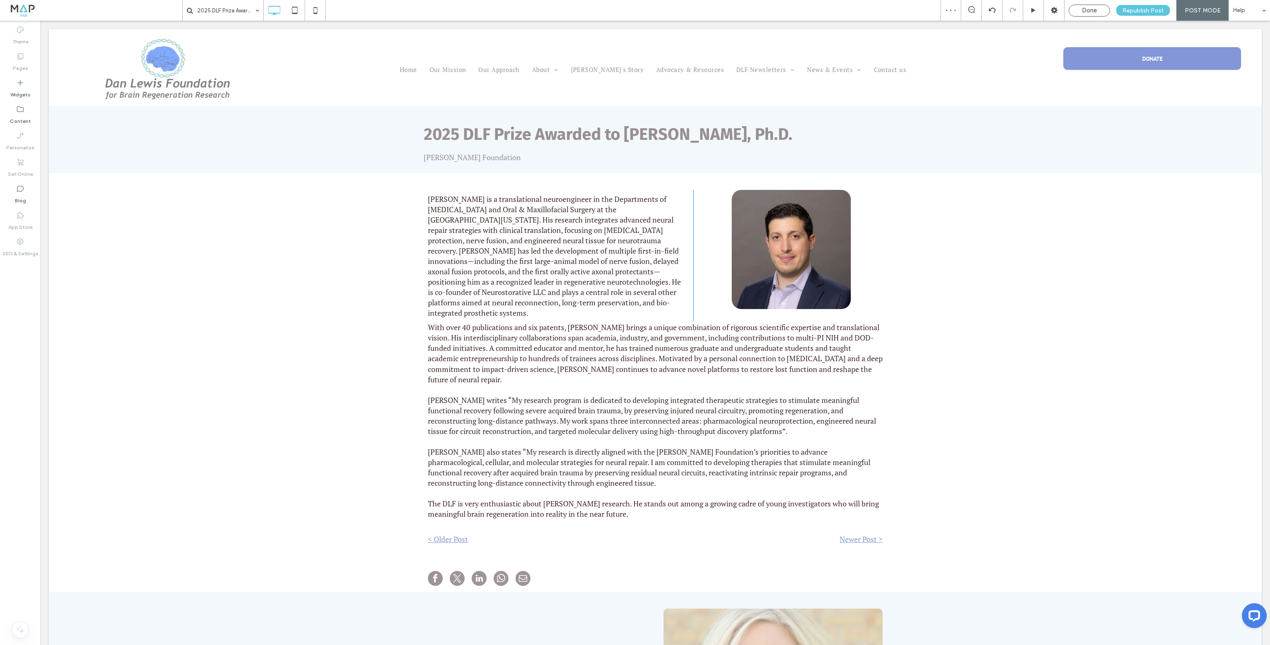
click at [1059, 322] on div "Dr. Burrell is a translational neuroengineer in the Departments of Neurosurgery…" at bounding box center [655, 368] width 1213 height 391
click at [1148, 11] on span "Republish Post" at bounding box center [1143, 10] width 41 height 7
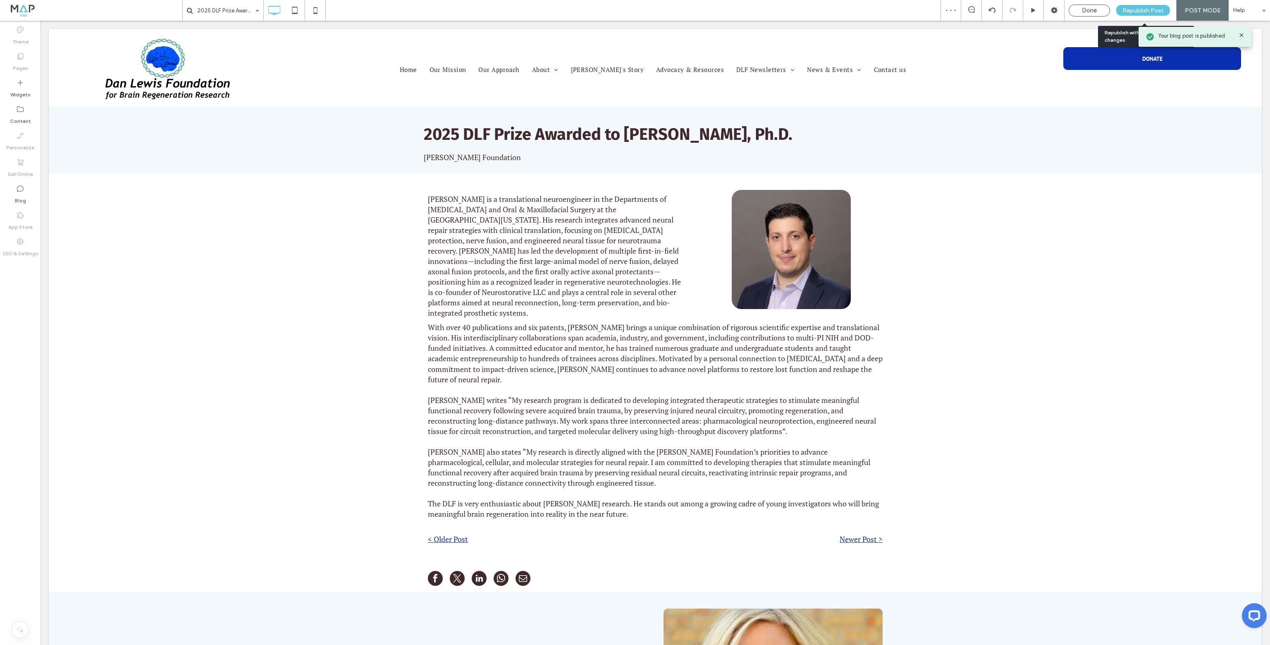
click at [1148, 11] on span "Republish Post" at bounding box center [1143, 10] width 41 height 7
click at [1104, 13] on div "Done" at bounding box center [1089, 10] width 41 height 7
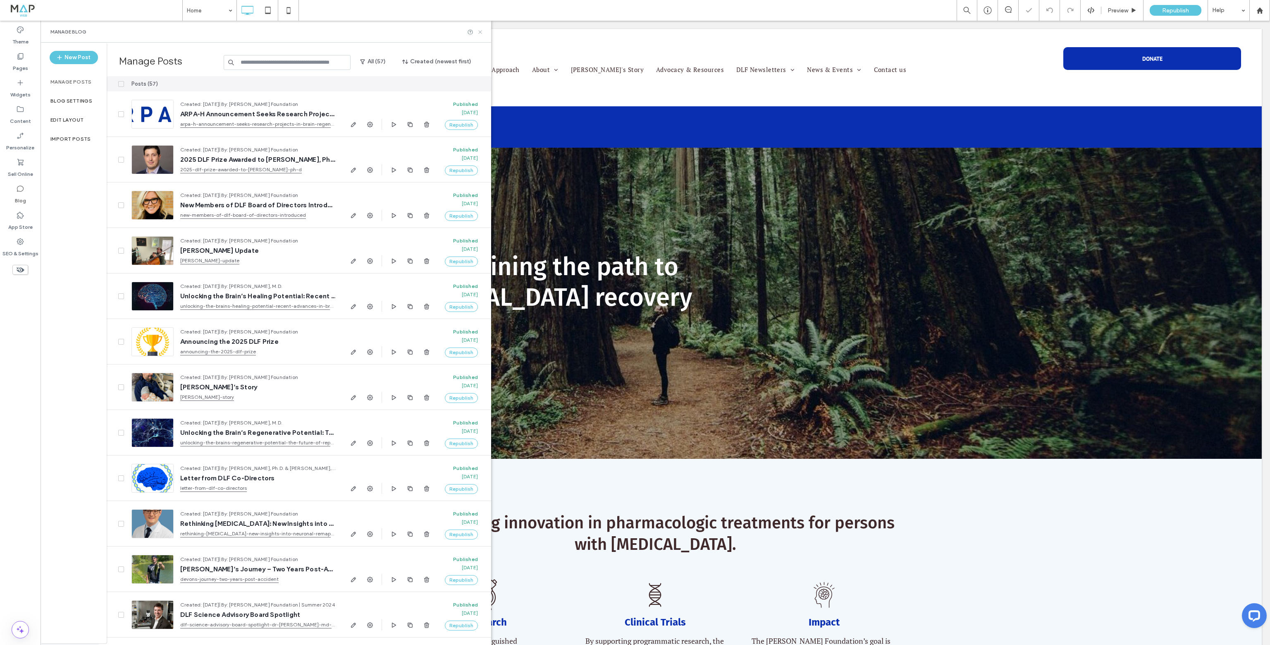
click at [482, 33] on icon at bounding box center [480, 32] width 6 height 6
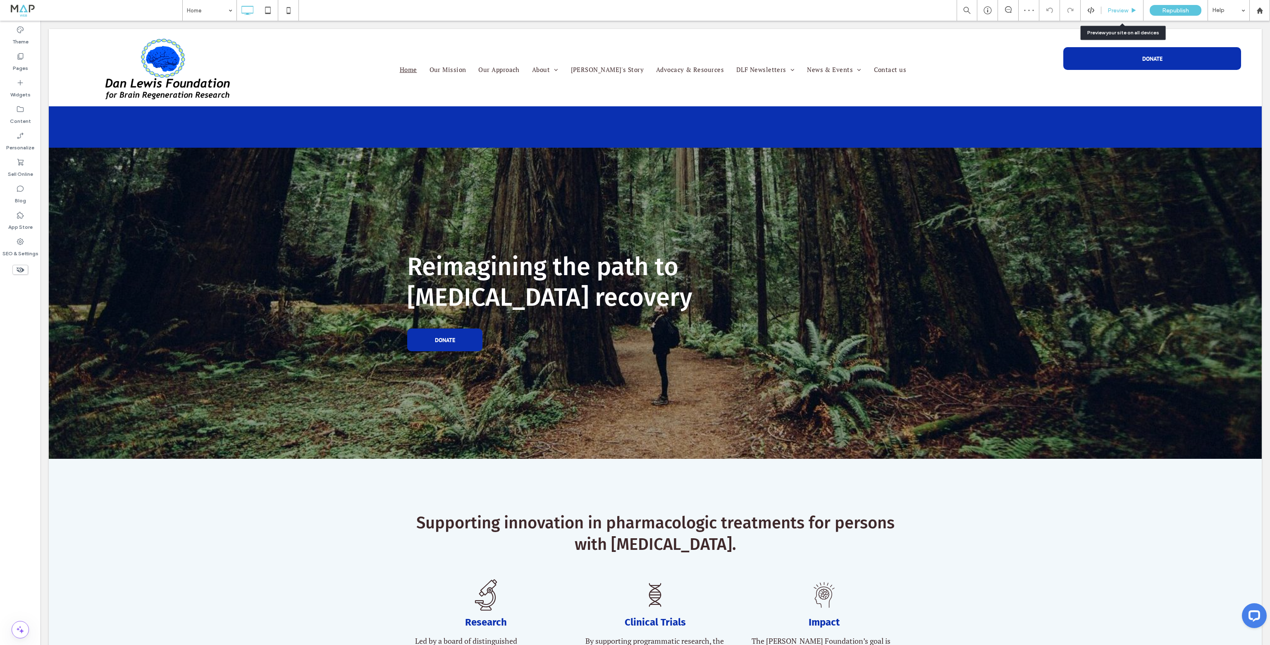
click at [1129, 11] on div "Preview" at bounding box center [1123, 10] width 42 height 7
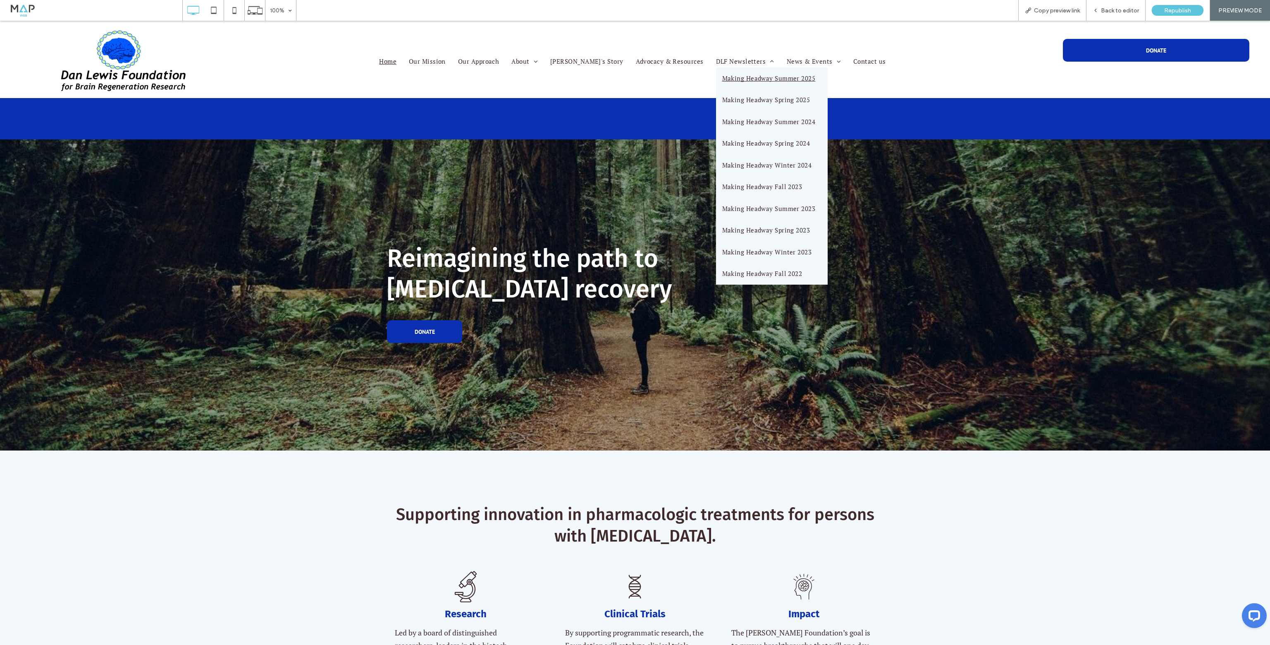
click at [722, 81] on span "Making Headway Summer 2025" at bounding box center [768, 79] width 93 height 10
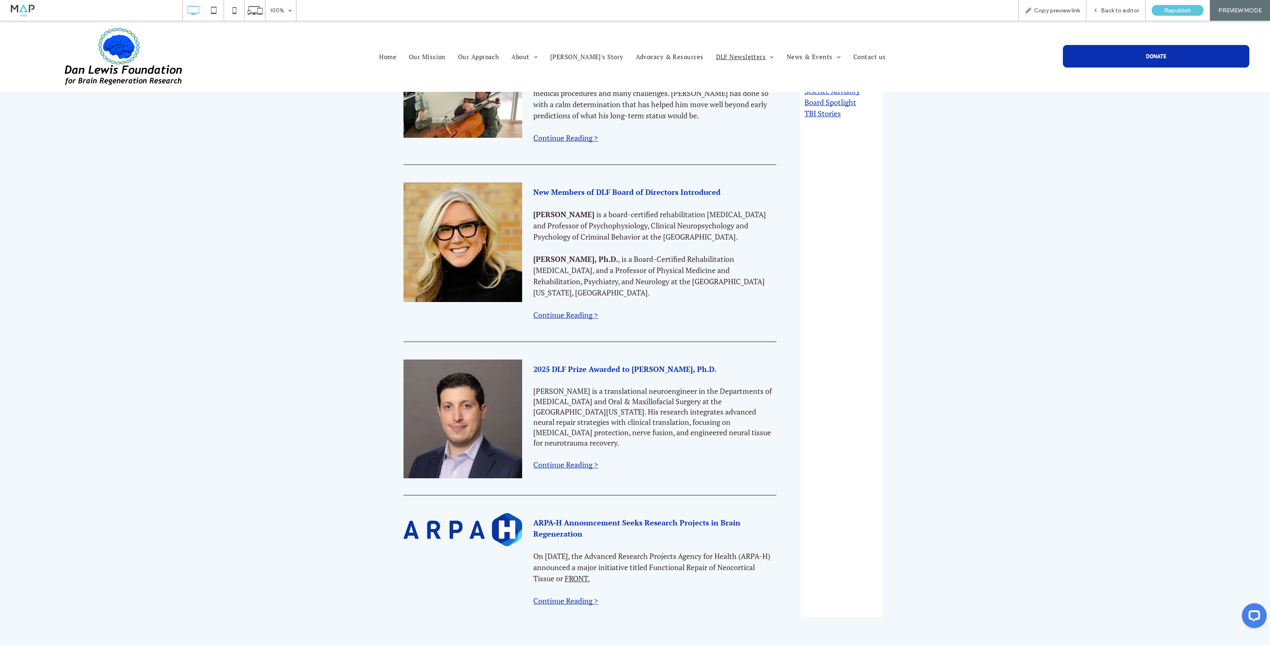
scroll to position [324, 0]
